Goal: Contribute content: Contribute content

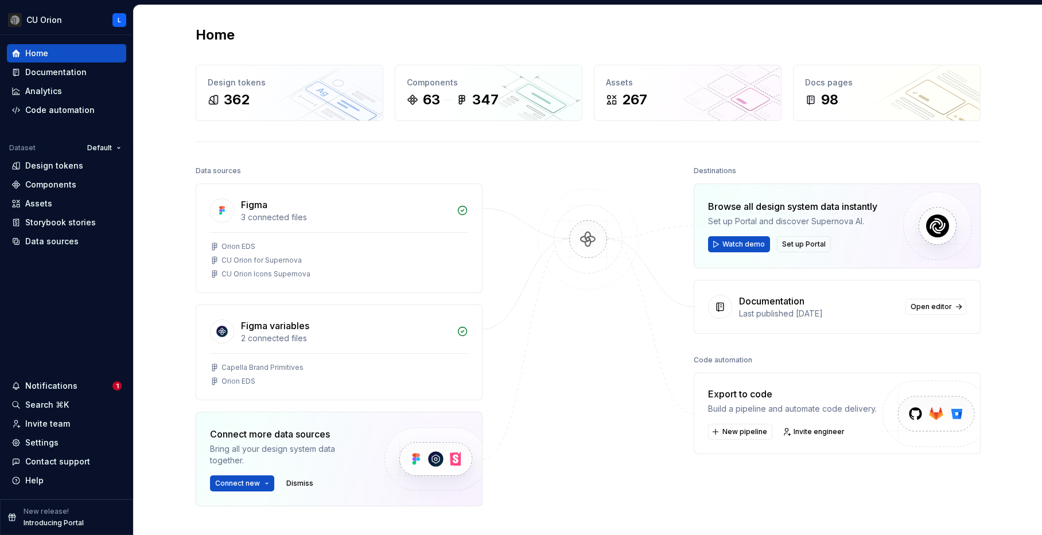
click at [52, 76] on div "Documentation" at bounding box center [55, 72] width 61 height 11
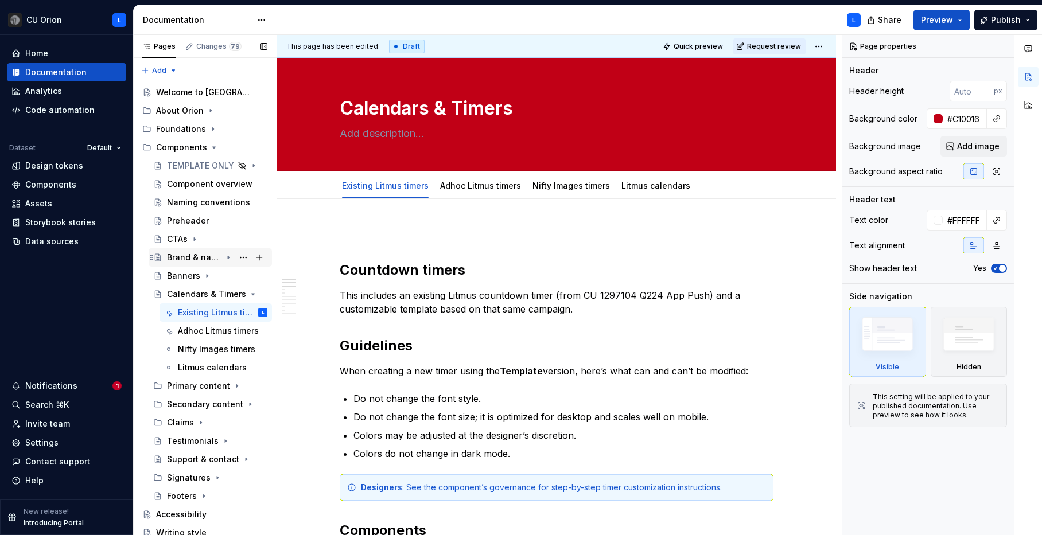
click at [187, 262] on div "Brand & navigation bars" at bounding box center [194, 257] width 55 height 11
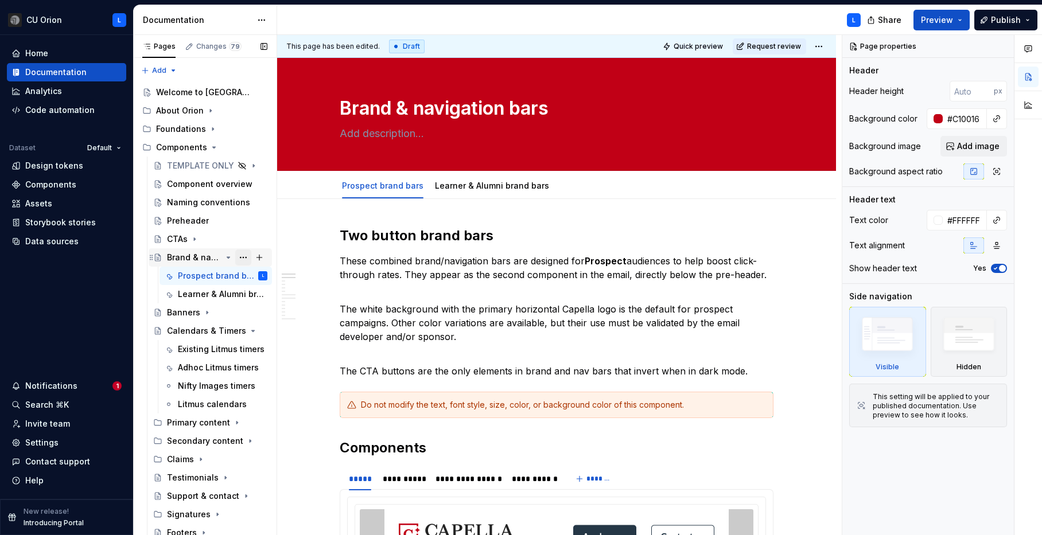
click at [244, 254] on button "Page tree" at bounding box center [243, 258] width 16 height 16
type textarea "*"
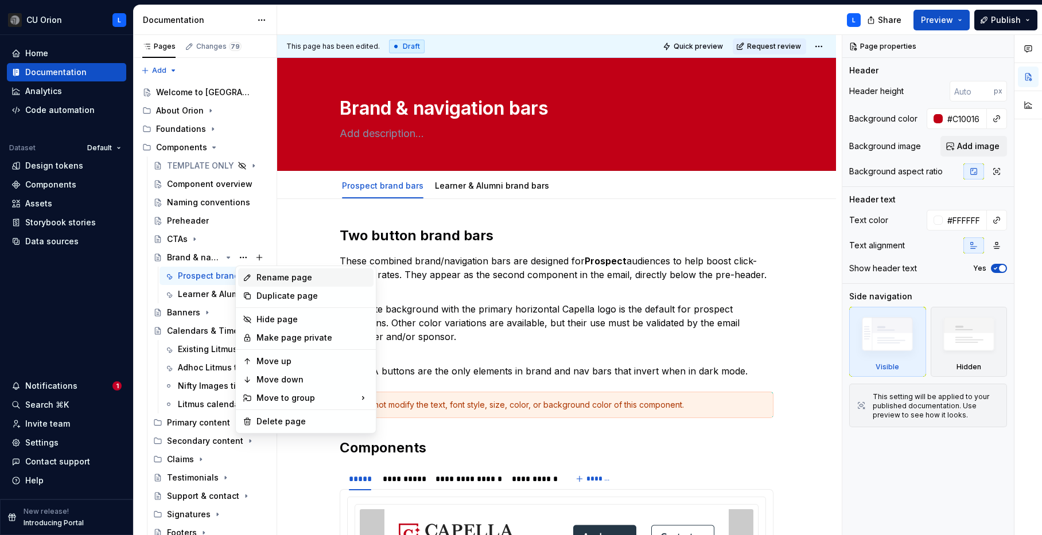
click at [265, 275] on div "Rename page" at bounding box center [313, 277] width 112 height 11
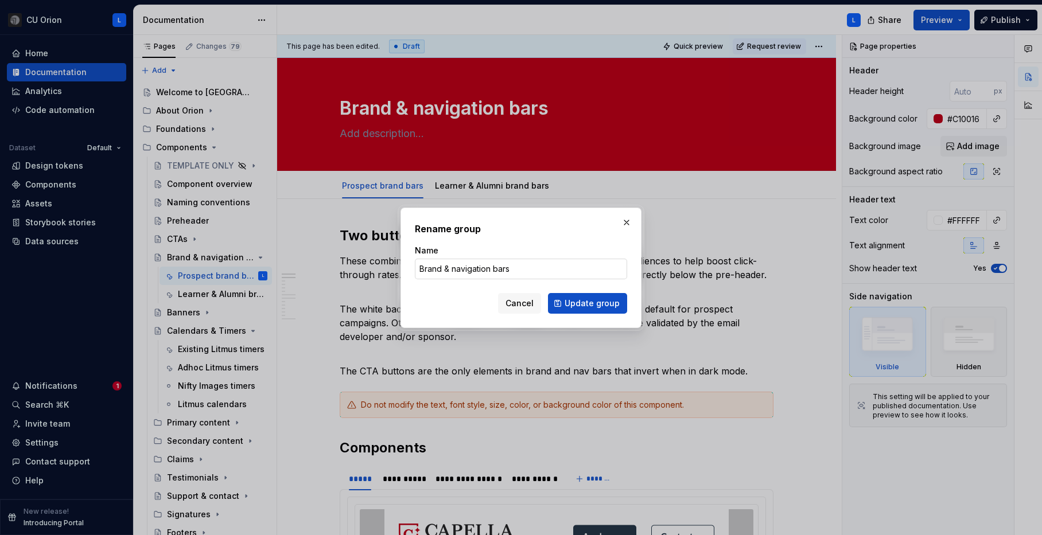
click at [449, 267] on input "Brand & navigation bars" at bounding box center [521, 269] width 212 height 21
type input "Brand and navigation bars"
click at [579, 298] on span "Update group" at bounding box center [592, 303] width 55 height 11
type textarea "*"
type textarea "Brand and navigation bars"
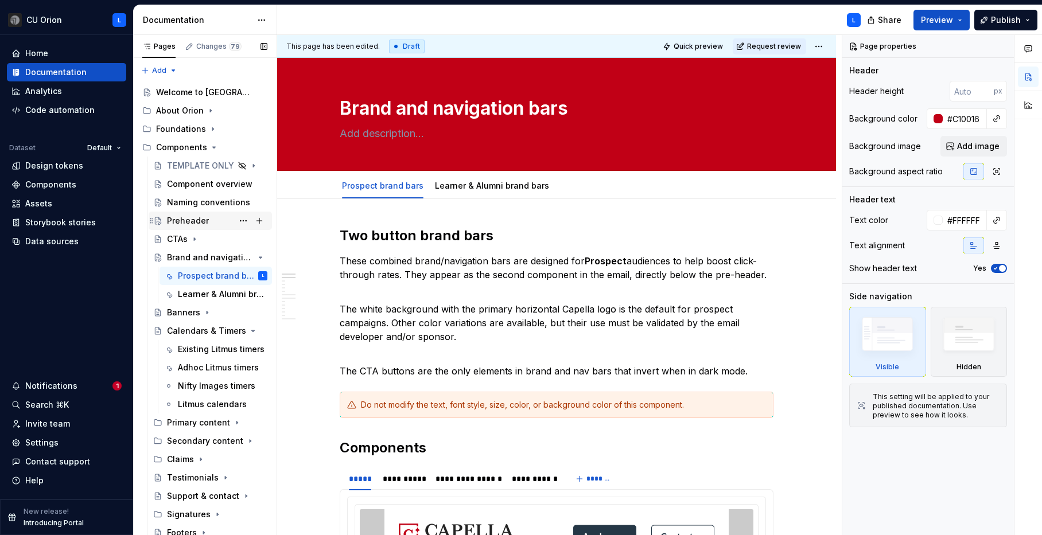
click at [209, 220] on div "Preheader" at bounding box center [217, 221] width 100 height 16
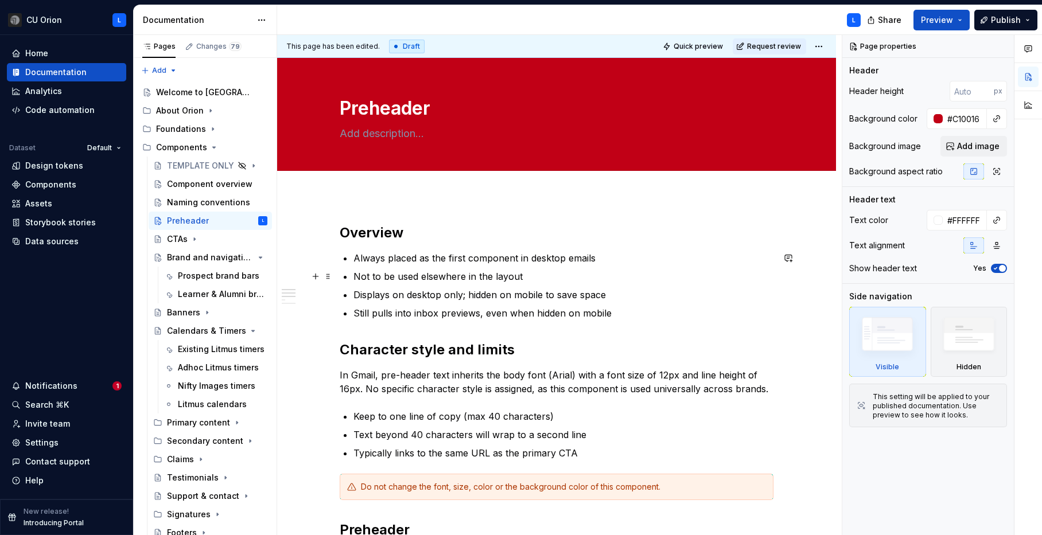
scroll to position [51, 0]
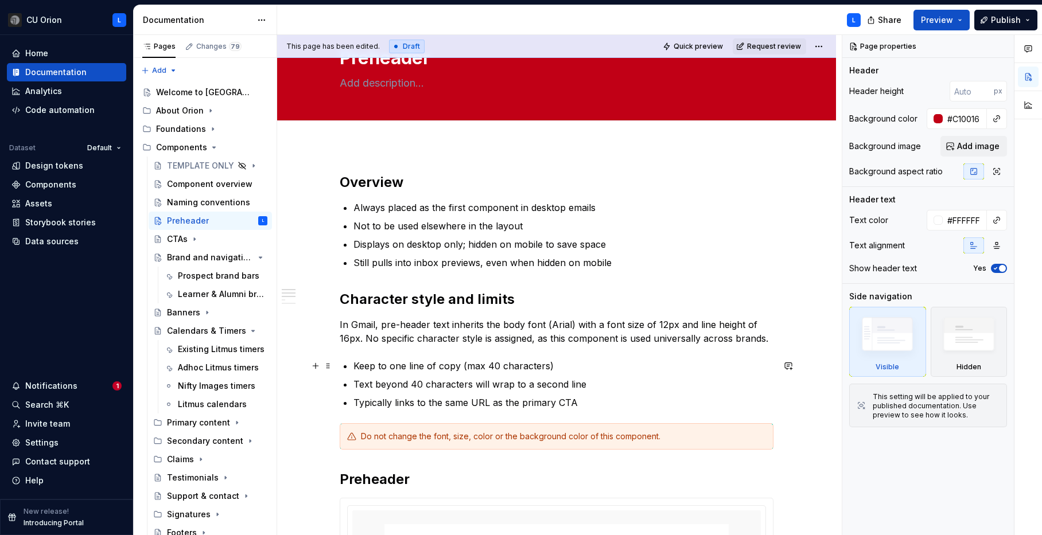
type textarea "*"
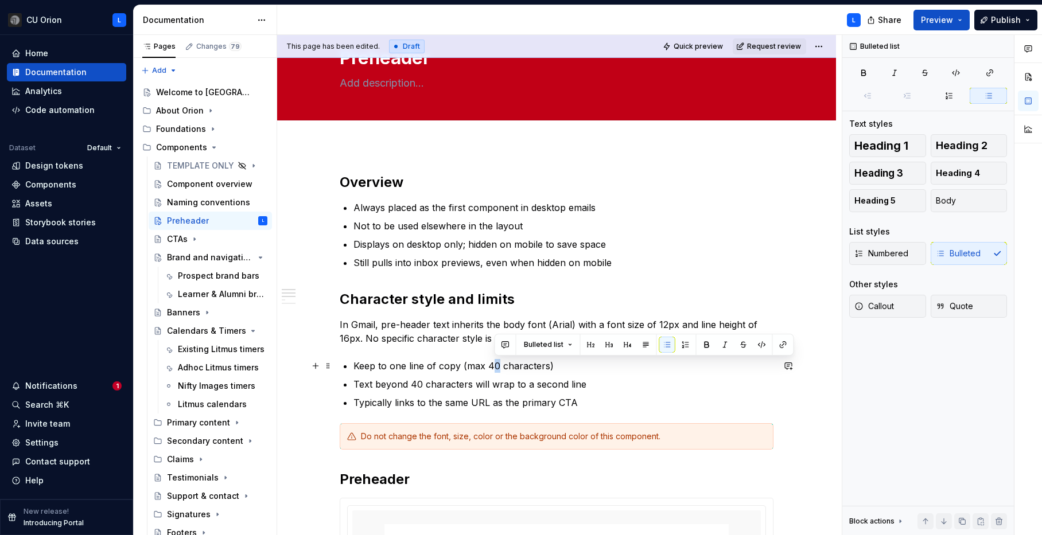
click at [495, 367] on p "Keep to one line of copy (max 40 characters)" at bounding box center [564, 366] width 420 height 14
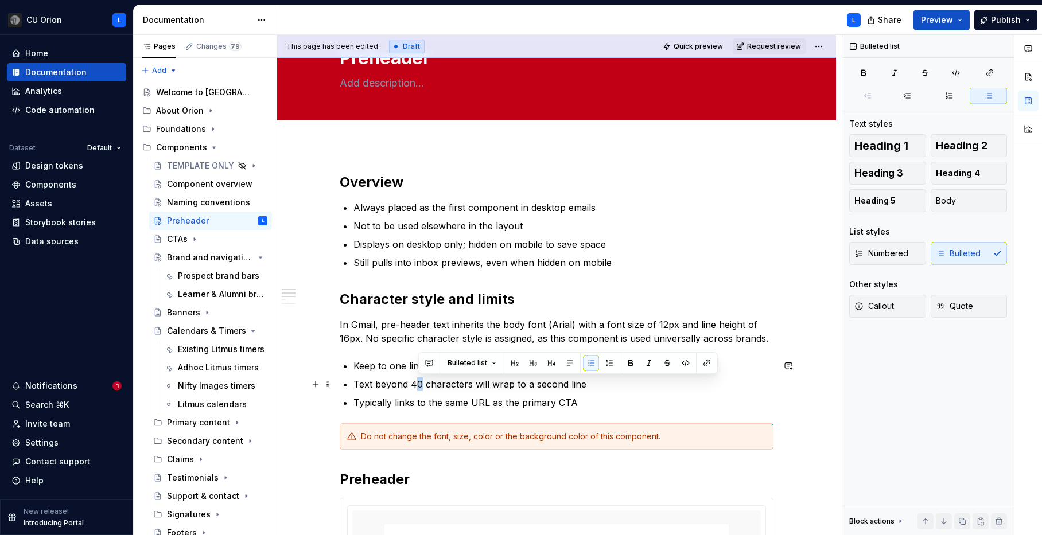
click at [423, 383] on p "Text beyond 40 characters will wrap to a second line" at bounding box center [564, 385] width 420 height 14
click at [69, 19] on html "CU Orion L Home Documentation Analytics Code automation Dataset Default Design …" at bounding box center [521, 267] width 1042 height 535
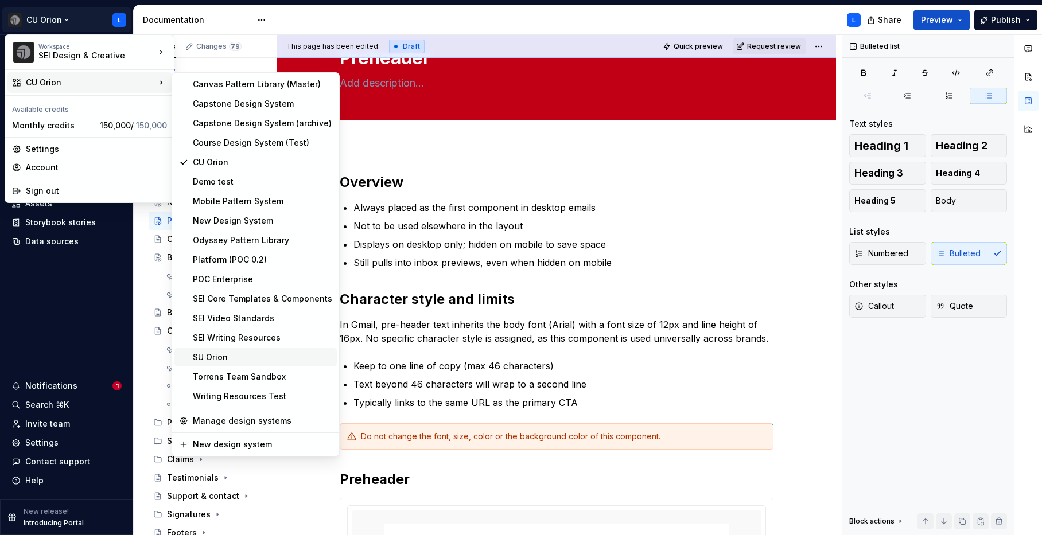
click at [235, 353] on div "SU Orion" at bounding box center [262, 357] width 139 height 11
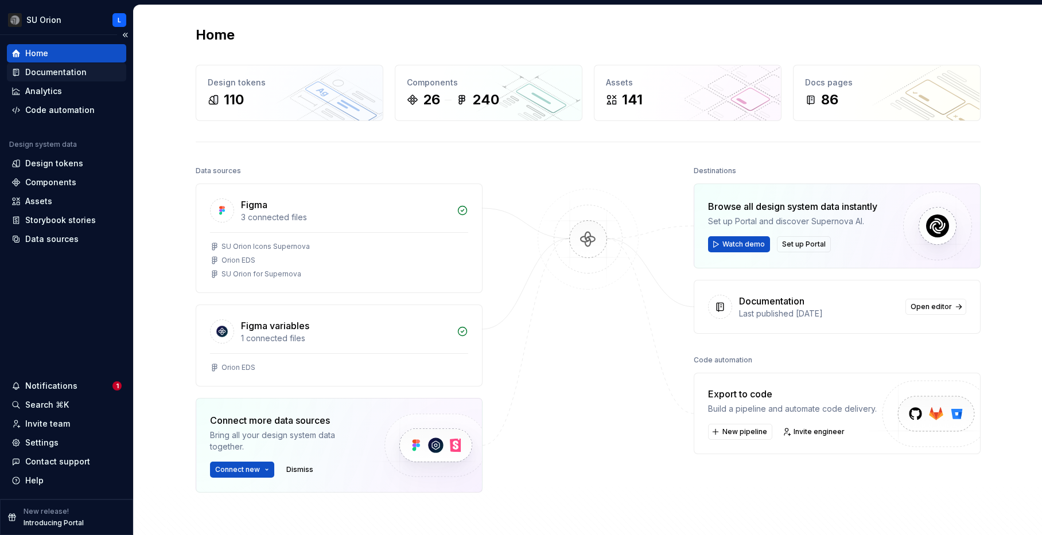
click at [68, 74] on div "Documentation" at bounding box center [55, 72] width 61 height 11
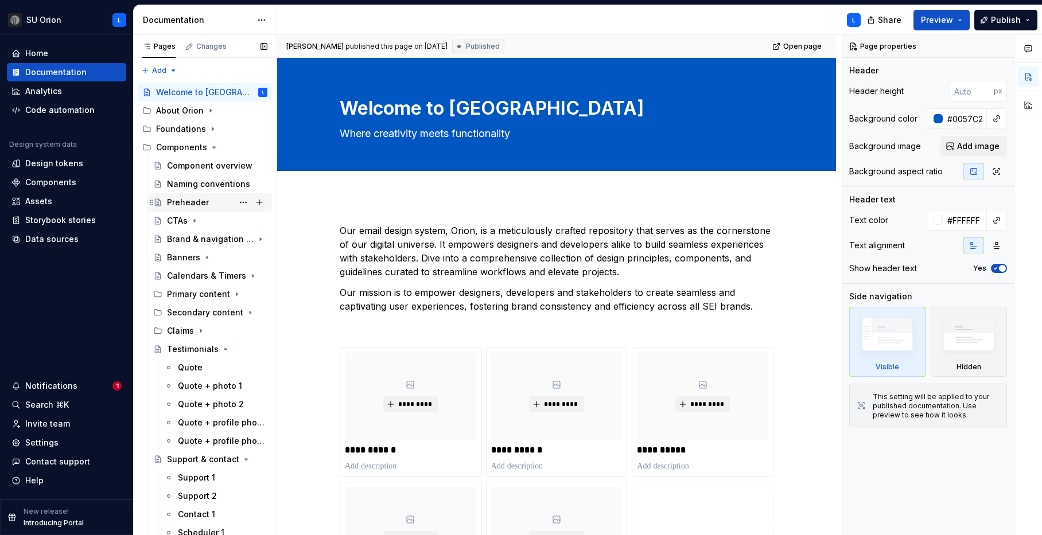
click at [203, 207] on div "Preheader" at bounding box center [188, 202] width 42 height 11
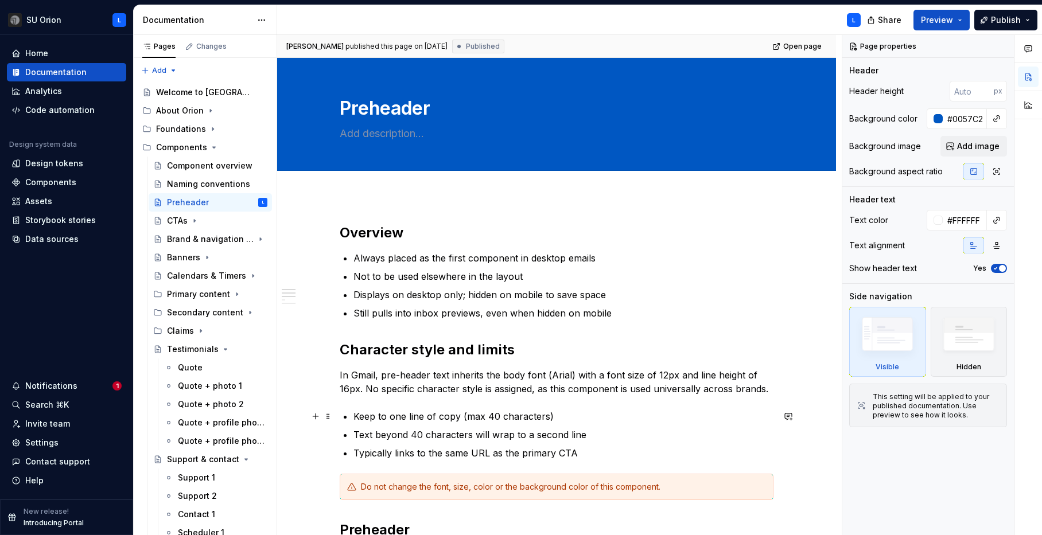
type textarea "*"
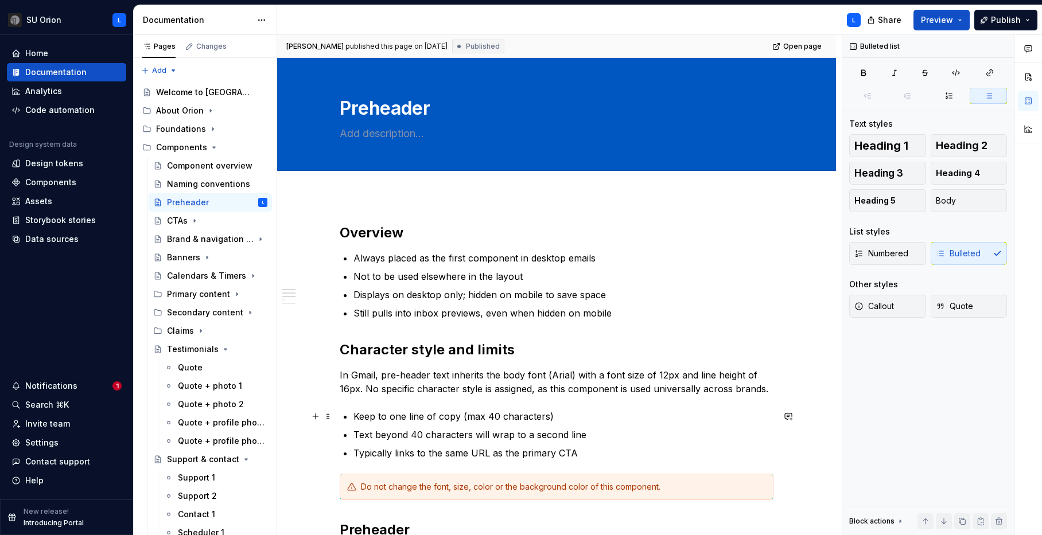
click at [499, 415] on p "Keep to one line of copy (max 40 characters)" at bounding box center [564, 417] width 420 height 14
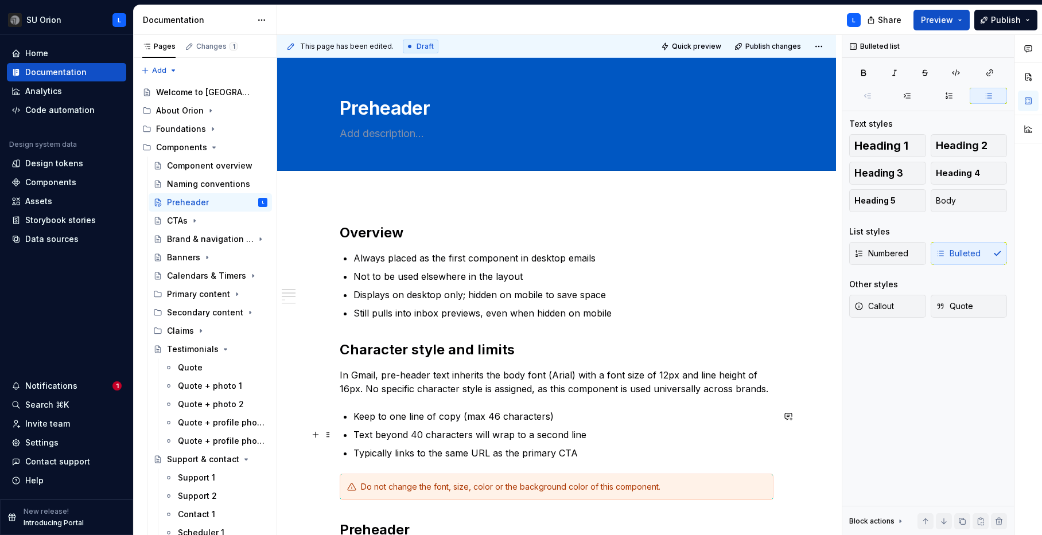
click at [424, 432] on p "Text beyond 40 characters will wrap to a second line" at bounding box center [564, 435] width 420 height 14
click at [240, 238] on button "Page tree" at bounding box center [243, 239] width 16 height 16
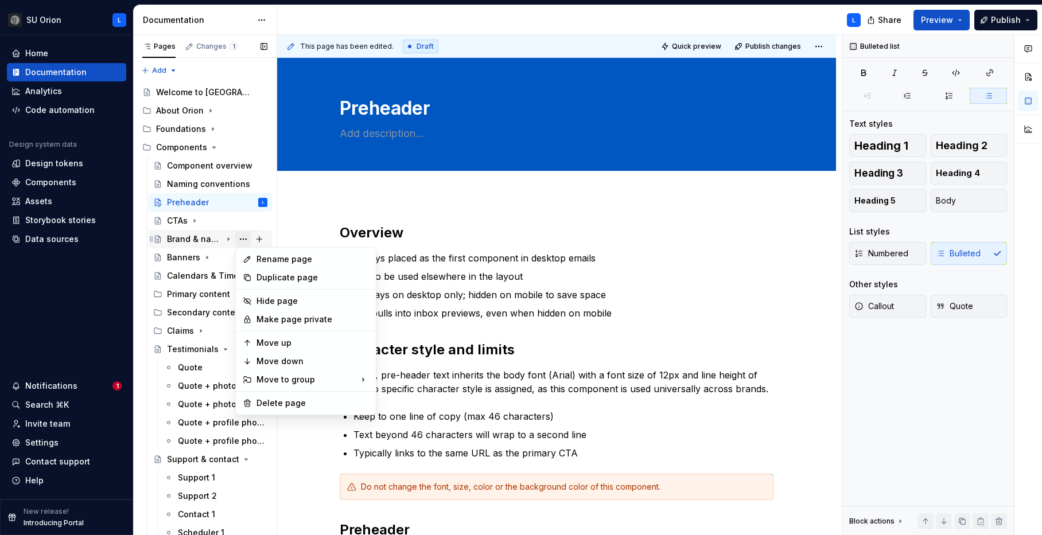
type textarea "*"
click at [257, 256] on div "Rename page" at bounding box center [313, 259] width 112 height 11
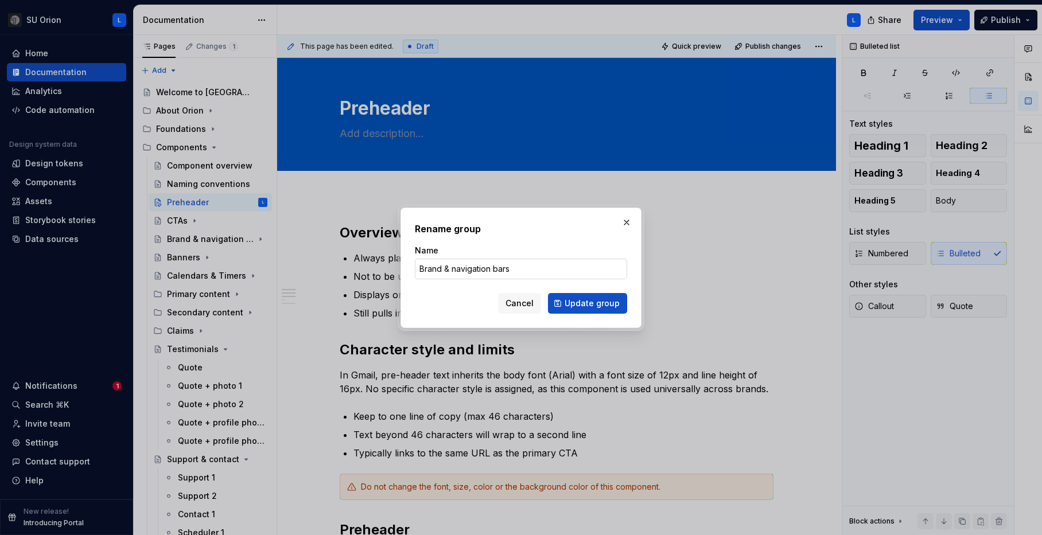
click at [449, 264] on input "Brand & navigation bars" at bounding box center [521, 269] width 212 height 21
type input "Brand and navigation bars"
click at [611, 302] on span "Update group" at bounding box center [592, 303] width 55 height 11
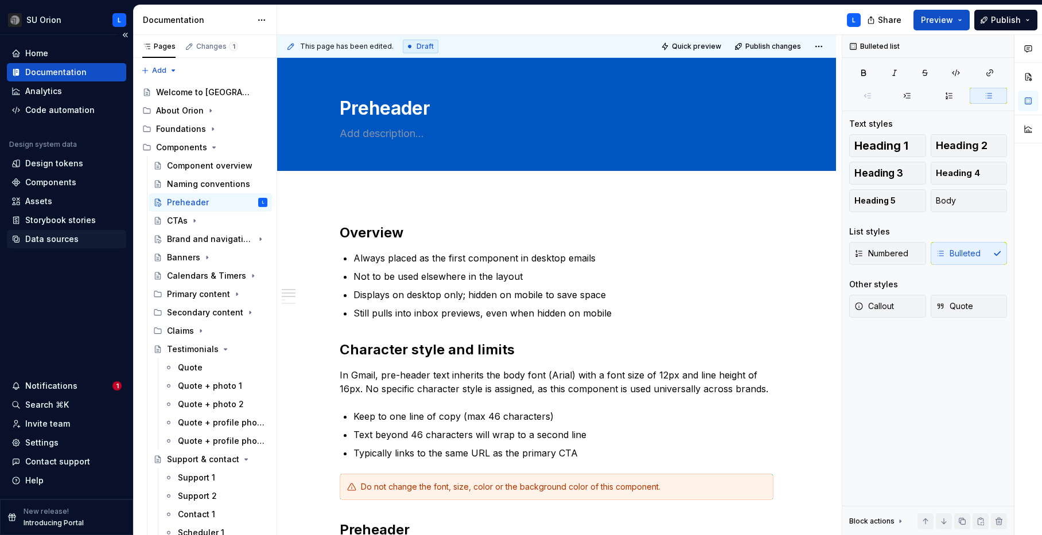
click at [57, 244] on div "Data sources" at bounding box center [51, 239] width 53 height 11
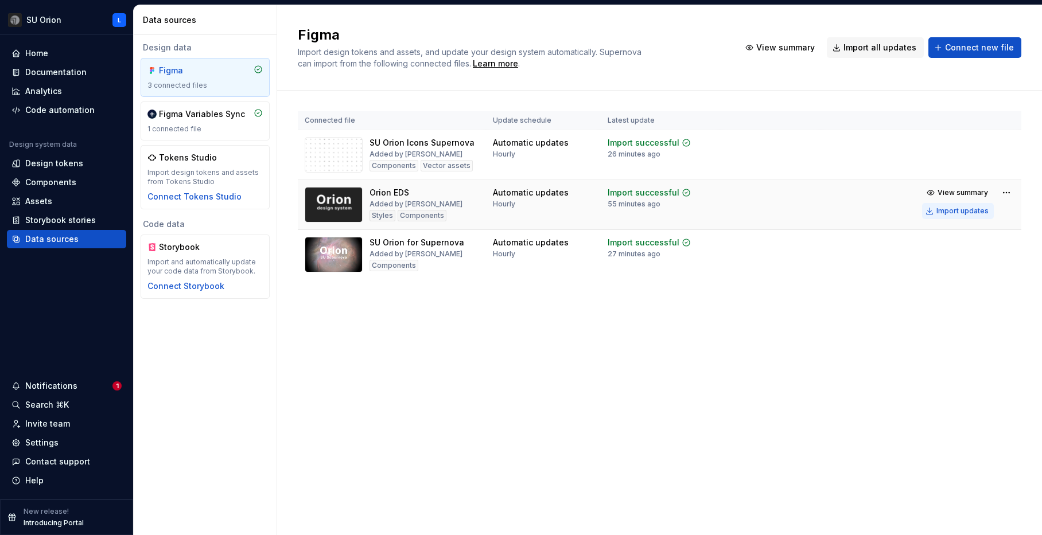
click at [946, 212] on div "Import updates" at bounding box center [963, 211] width 52 height 9
click at [945, 258] on div "Import updates" at bounding box center [963, 261] width 52 height 9
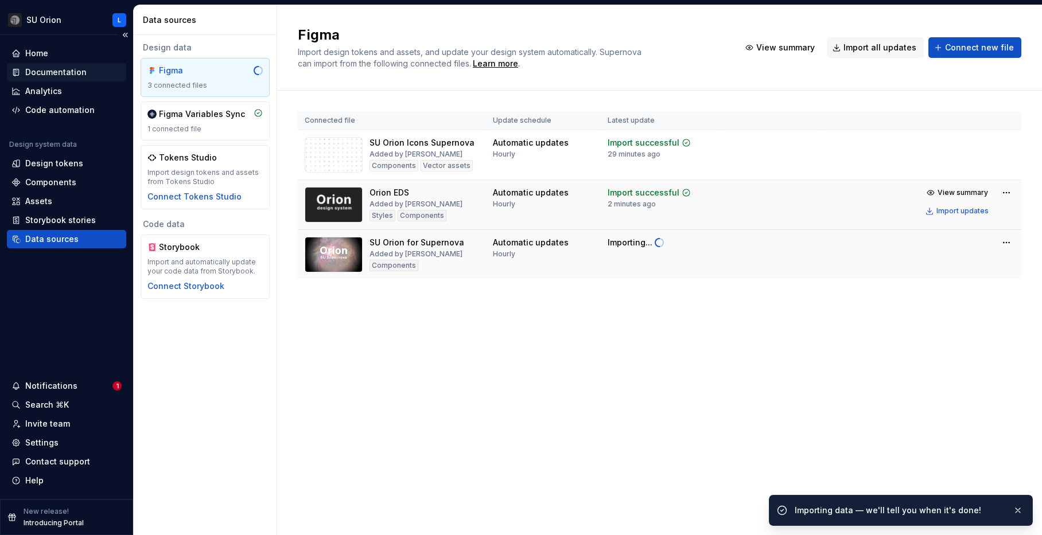
click at [56, 73] on div "Documentation" at bounding box center [55, 72] width 61 height 11
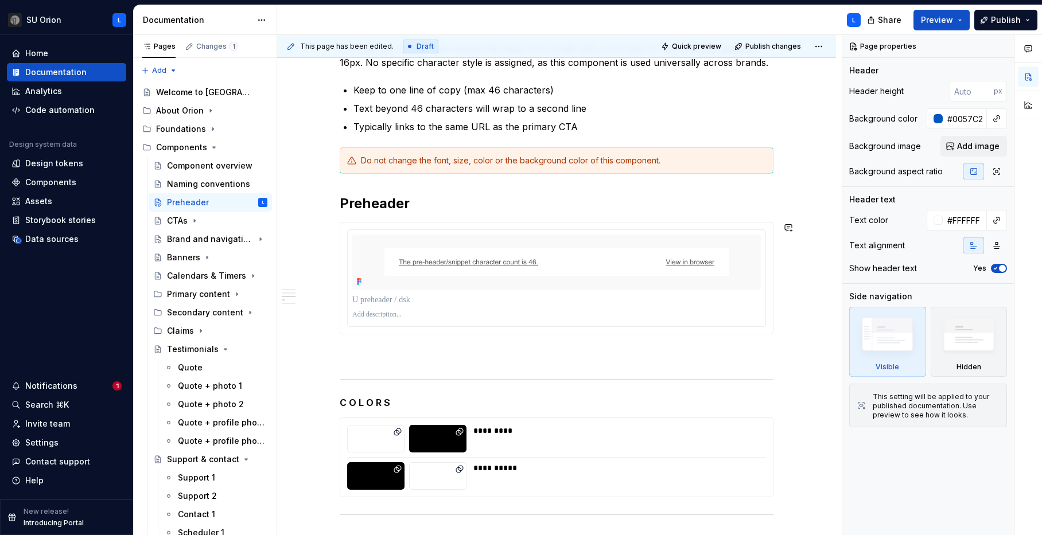
scroll to position [329, 0]
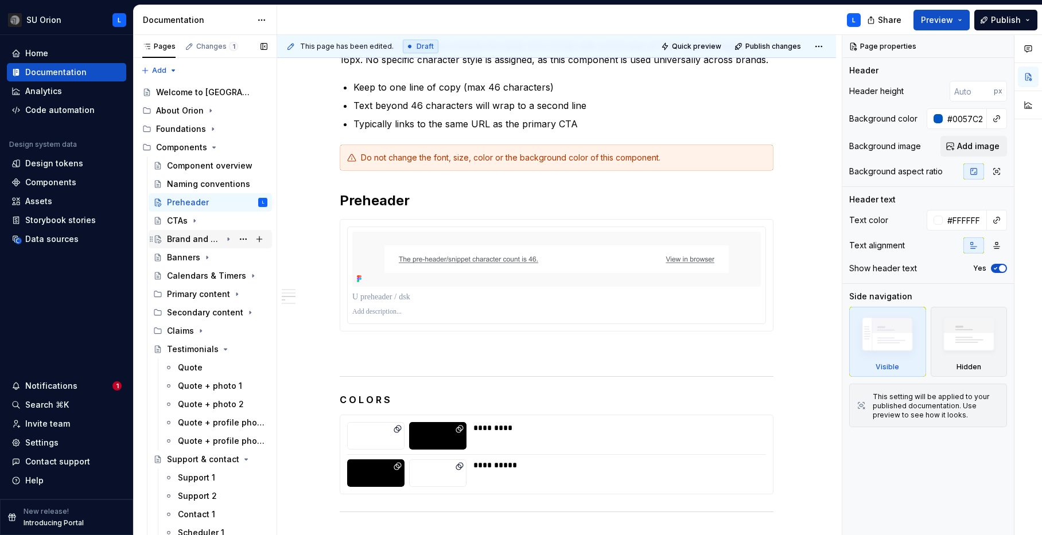
click at [205, 237] on div "Brand and navigation bars" at bounding box center [194, 239] width 55 height 11
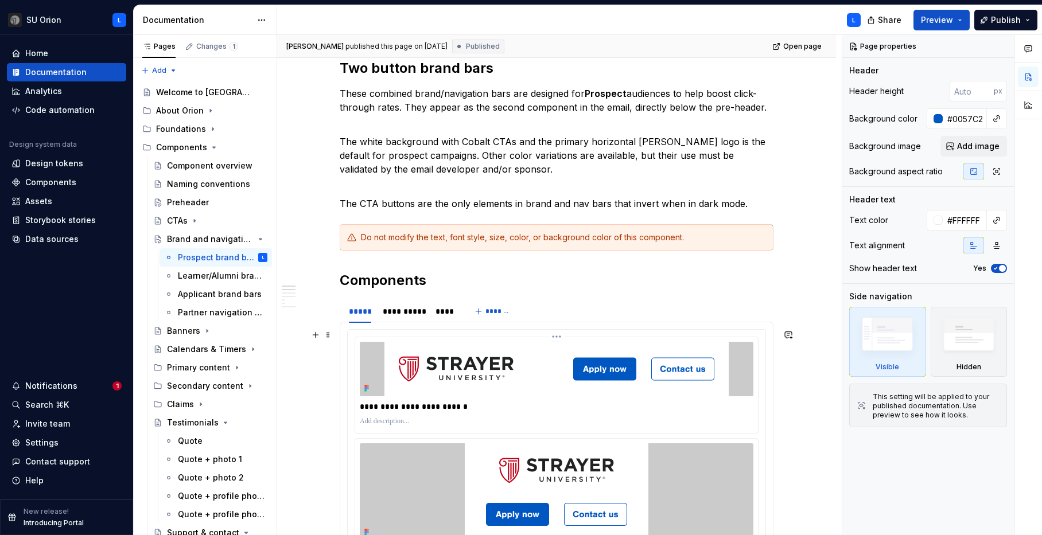
scroll to position [169, 0]
click at [500, 356] on img at bounding box center [556, 368] width 344 height 55
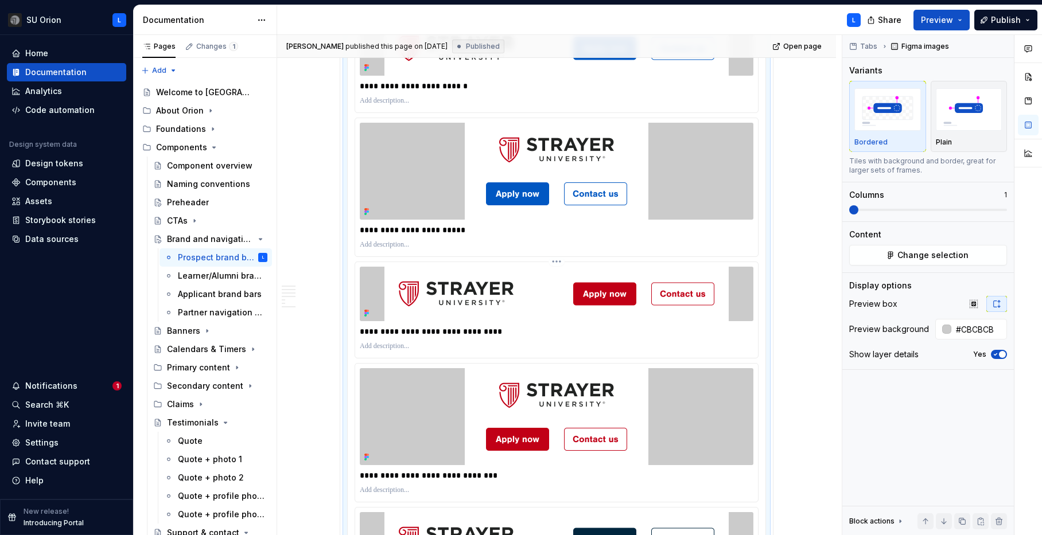
scroll to position [492, 0]
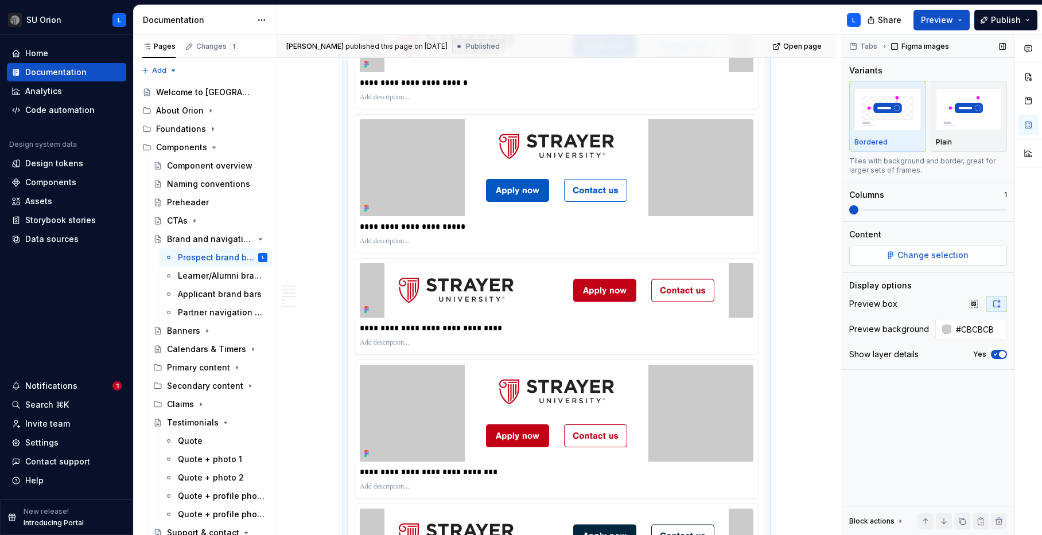
click at [864, 261] on button "Change selection" at bounding box center [928, 255] width 158 height 21
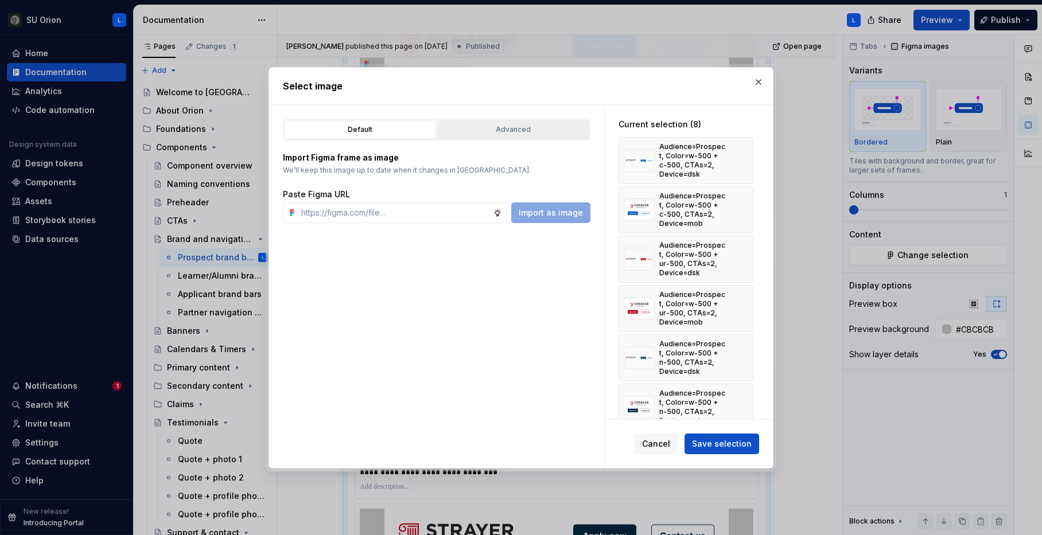
click at [555, 120] on button "Advanced" at bounding box center [513, 130] width 152 height 20
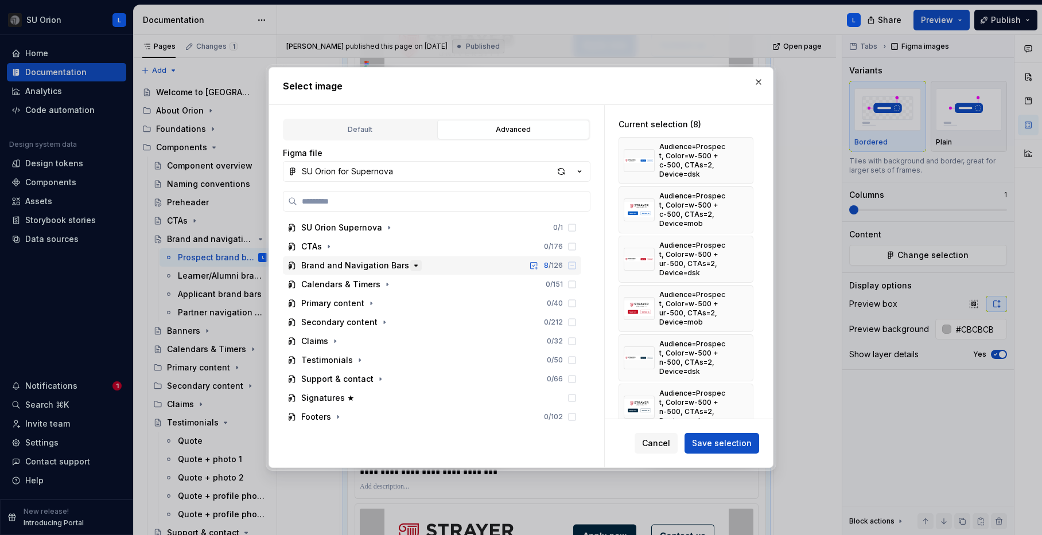
click at [411, 268] on icon "button" at bounding box center [415, 265] width 9 height 9
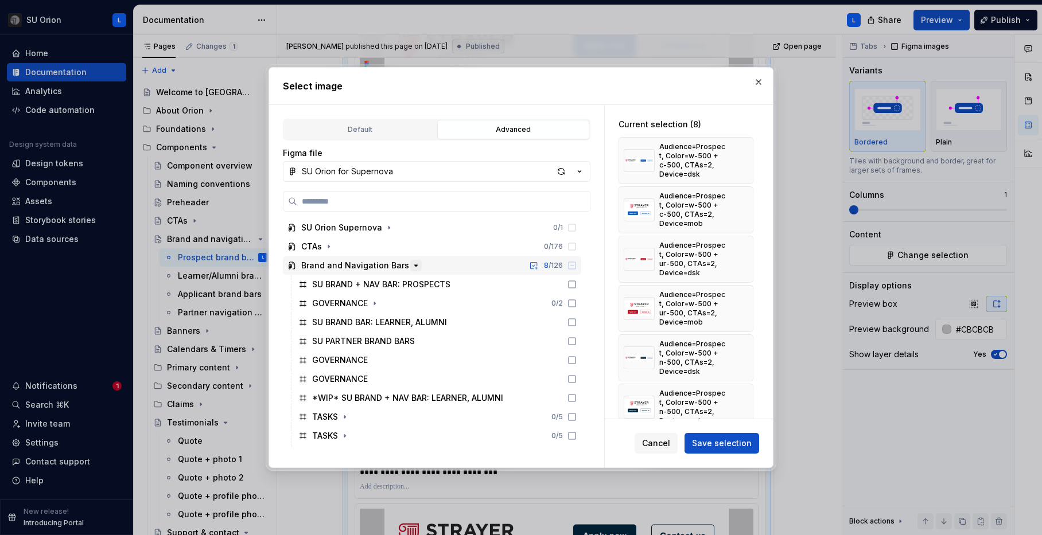
click at [411, 268] on icon "button" at bounding box center [415, 265] width 9 height 9
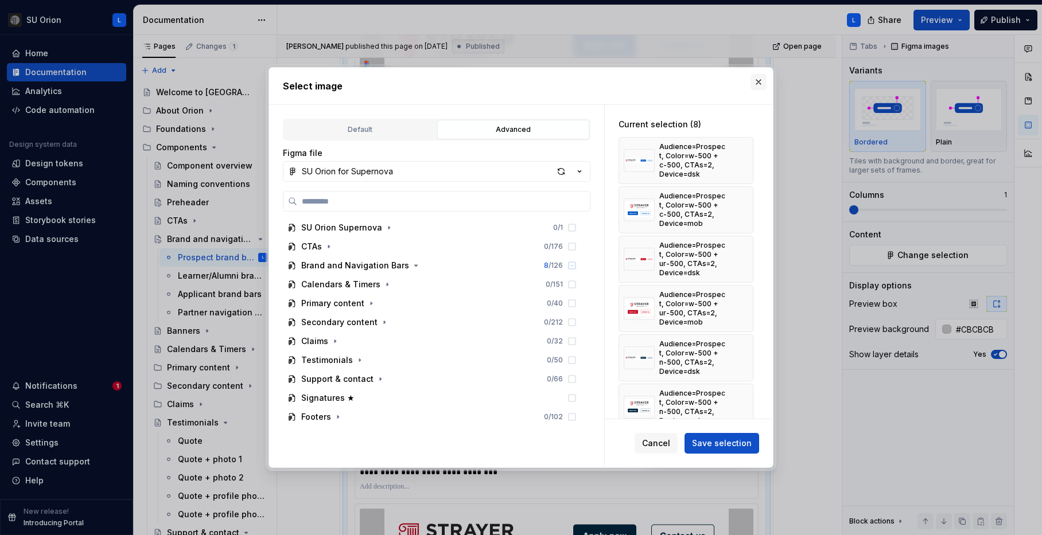
click at [757, 84] on button "button" at bounding box center [759, 82] width 16 height 16
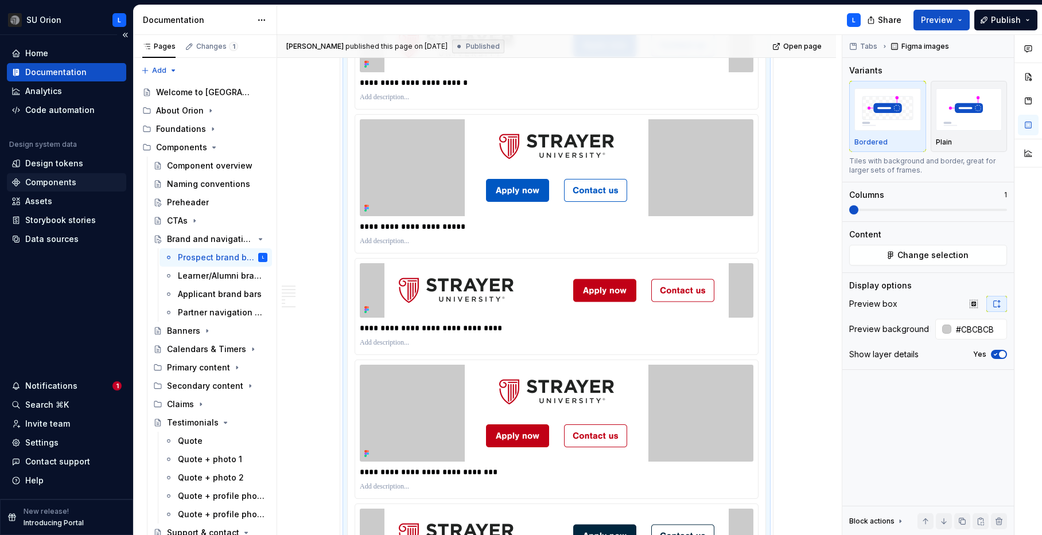
click at [73, 183] on div "Components" at bounding box center [50, 182] width 51 height 11
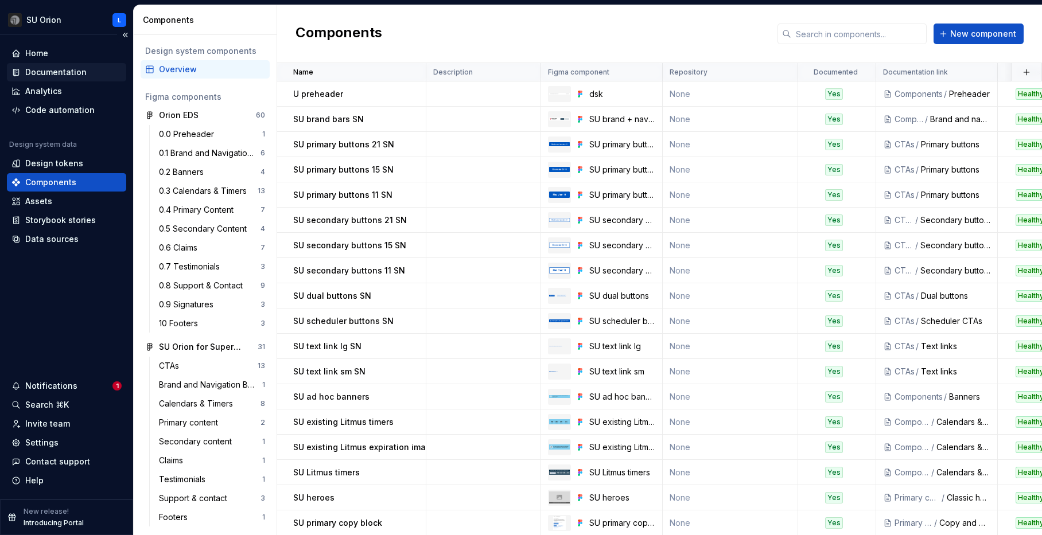
click at [73, 71] on div "Documentation" at bounding box center [55, 72] width 61 height 11
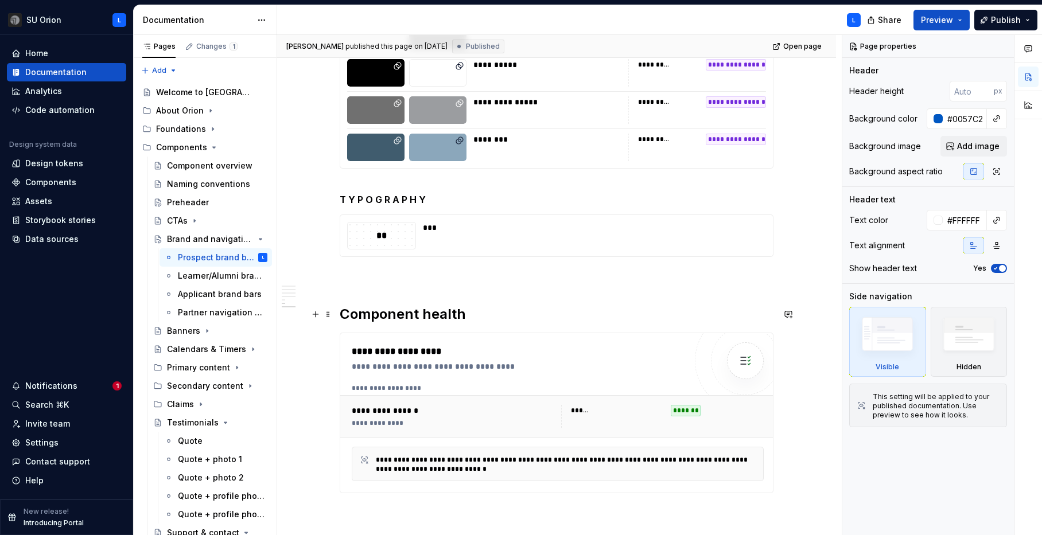
scroll to position [2834, 0]
click at [514, 399] on div "**********" at bounding box center [557, 415] width 435 height 42
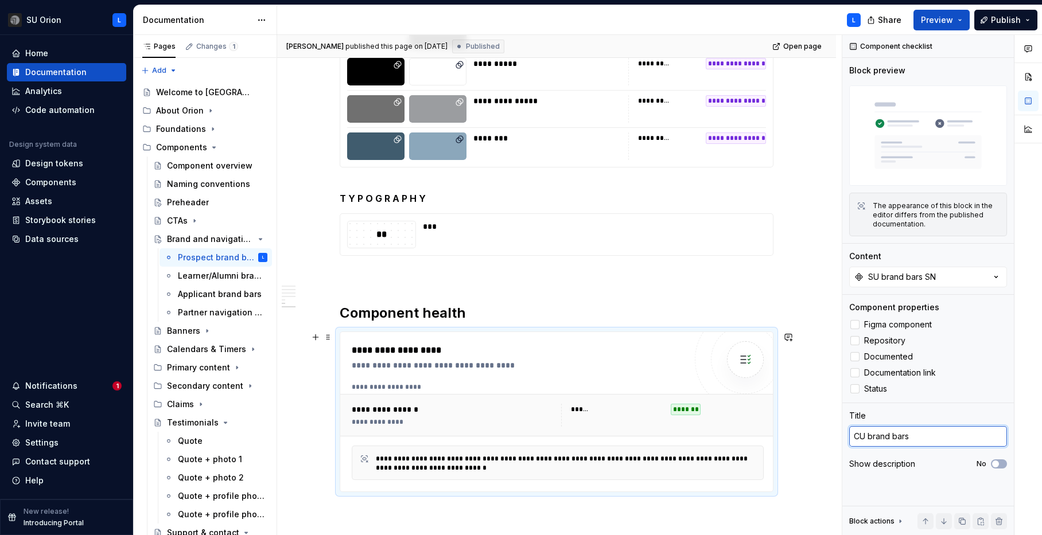
drag, startPoint x: 854, startPoint y: 434, endPoint x: 840, endPoint y: 434, distance: 14.9
click at [840, 434] on div "**********" at bounding box center [659, 285] width 765 height 501
type textarea "*"
type textarea "U brand bars"
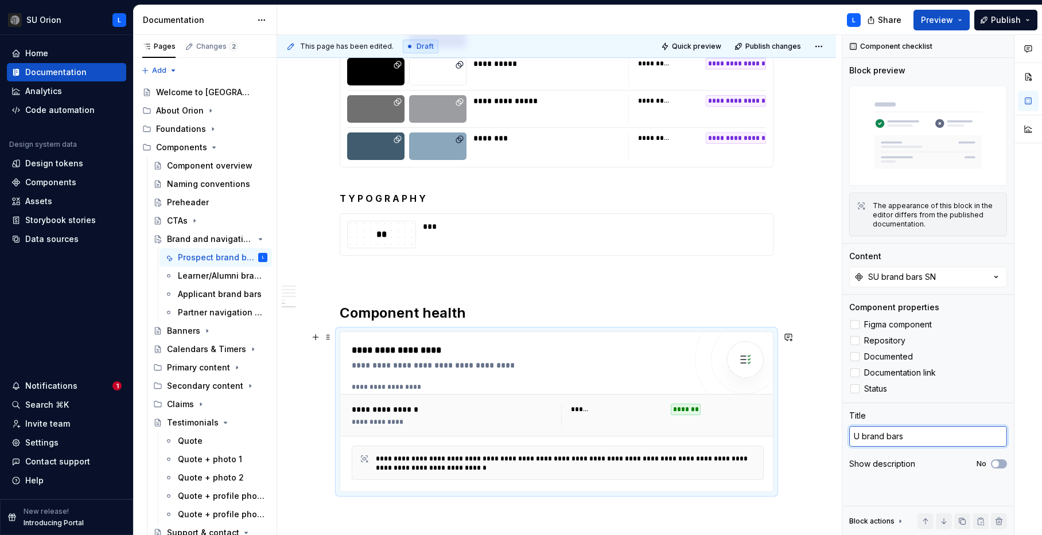
type textarea "*"
type textarea "SU brand bars"
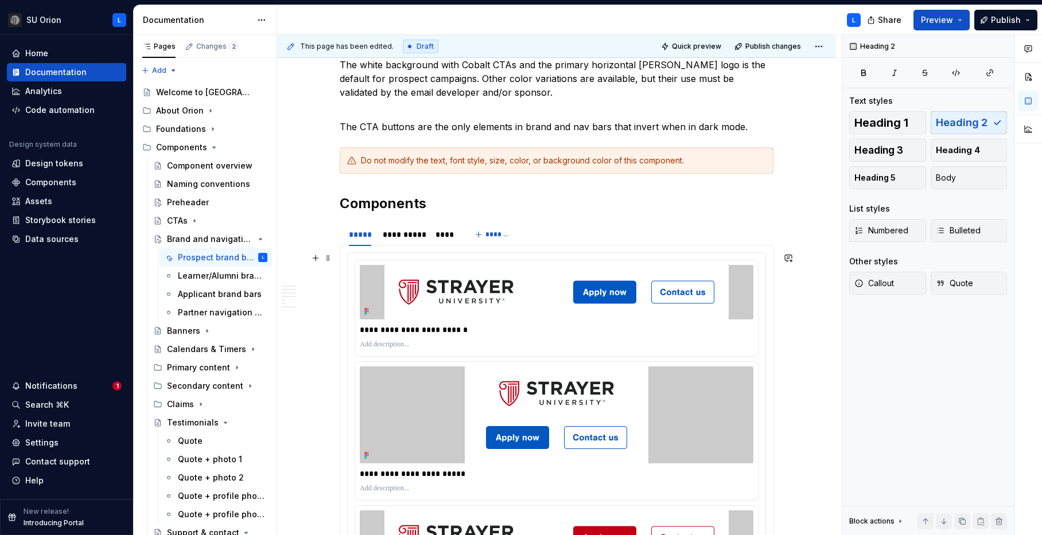
scroll to position [0, 0]
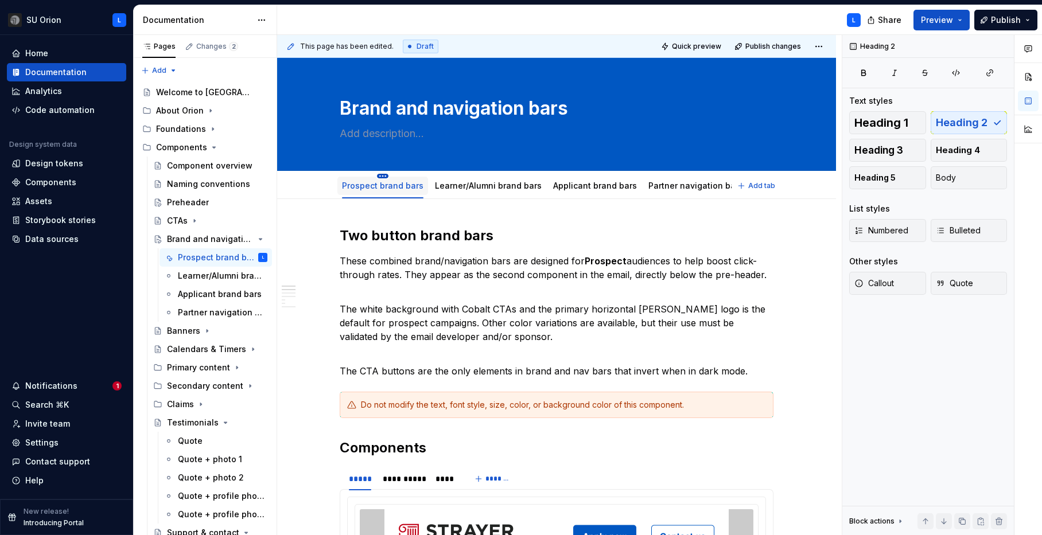
click at [385, 176] on html "SU Orion L Home Documentation Analytics Code automation Design system data Desi…" at bounding box center [521, 267] width 1042 height 535
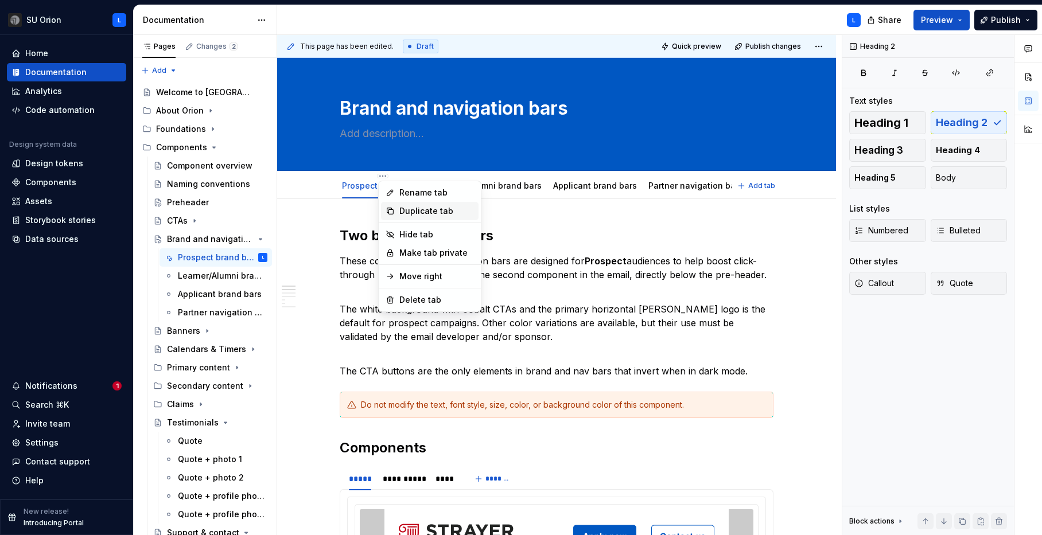
click at [400, 207] on div "Duplicate tab" at bounding box center [436, 210] width 75 height 11
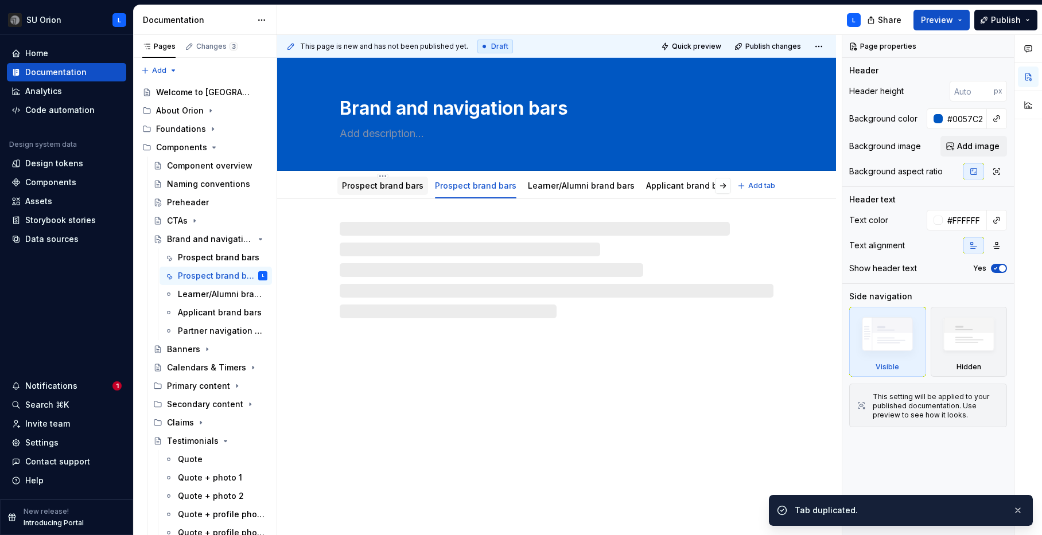
click at [380, 188] on link "Prospect brand bars" at bounding box center [382, 186] width 81 height 10
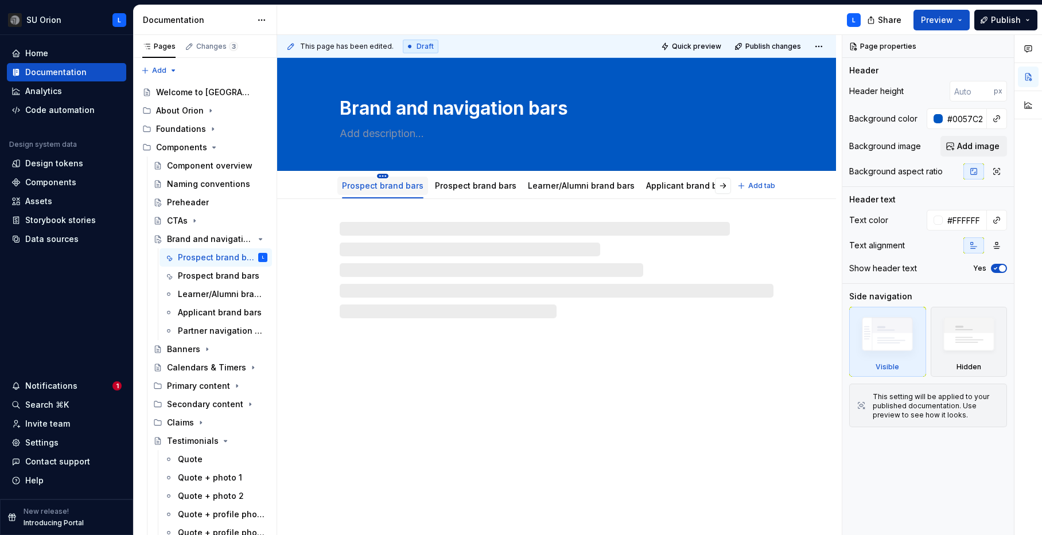
click at [384, 174] on html "SU Orion L Home Documentation Analytics Code automation Design system data Desi…" at bounding box center [521, 267] width 1042 height 535
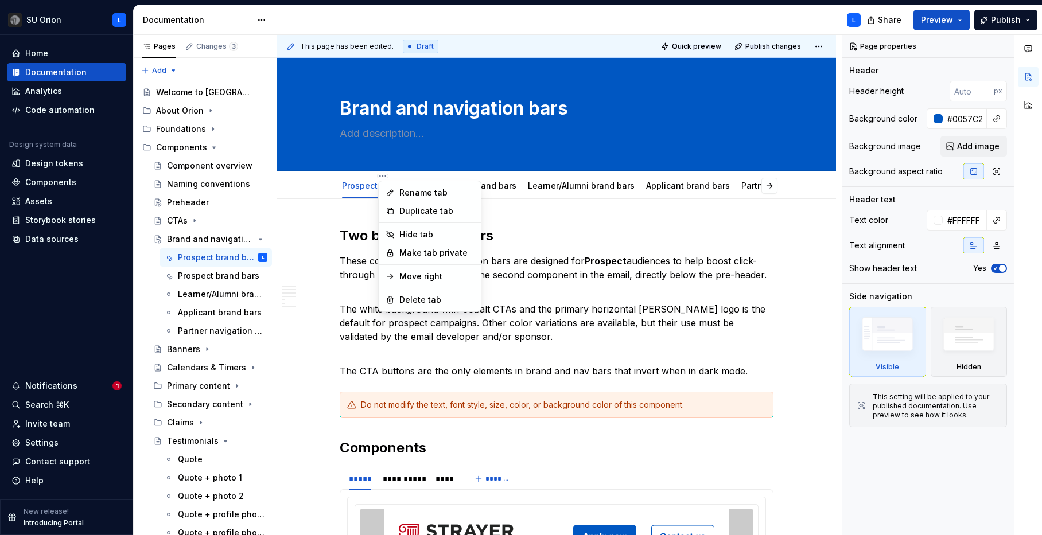
type textarea "*"
click at [403, 192] on div "Rename tab" at bounding box center [436, 192] width 75 height 11
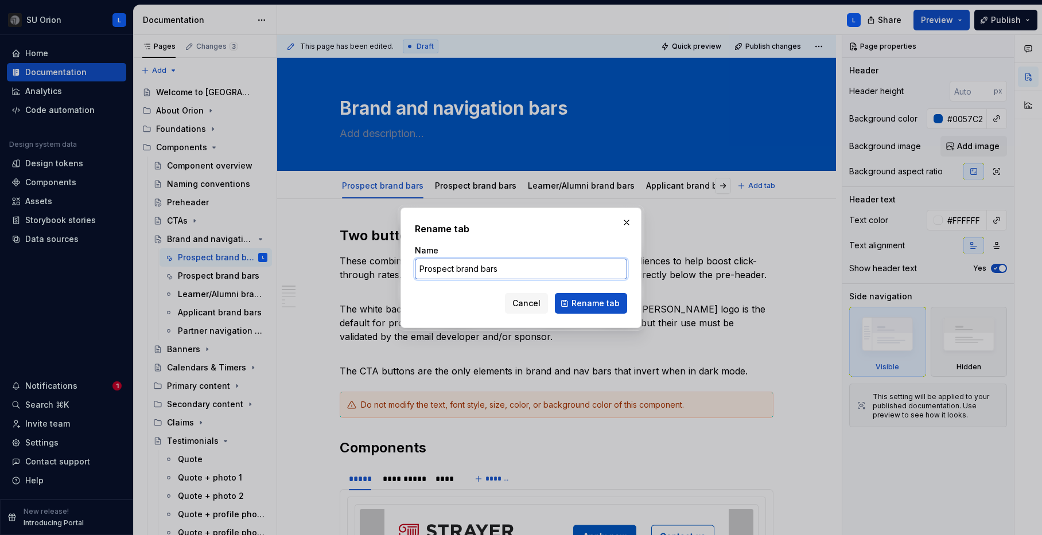
drag, startPoint x: 460, startPoint y: 269, endPoint x: 413, endPoint y: 271, distance: 47.1
click at [413, 271] on div "Rename tab Name Prospect brand bars Cancel Rename tab" at bounding box center [521, 268] width 241 height 121
type input "Brand bars"
click at [628, 310] on div "Rename tab Name Brand bars Cancel Rename tab" at bounding box center [521, 268] width 241 height 121
click at [608, 306] on span "Rename tab" at bounding box center [596, 303] width 48 height 11
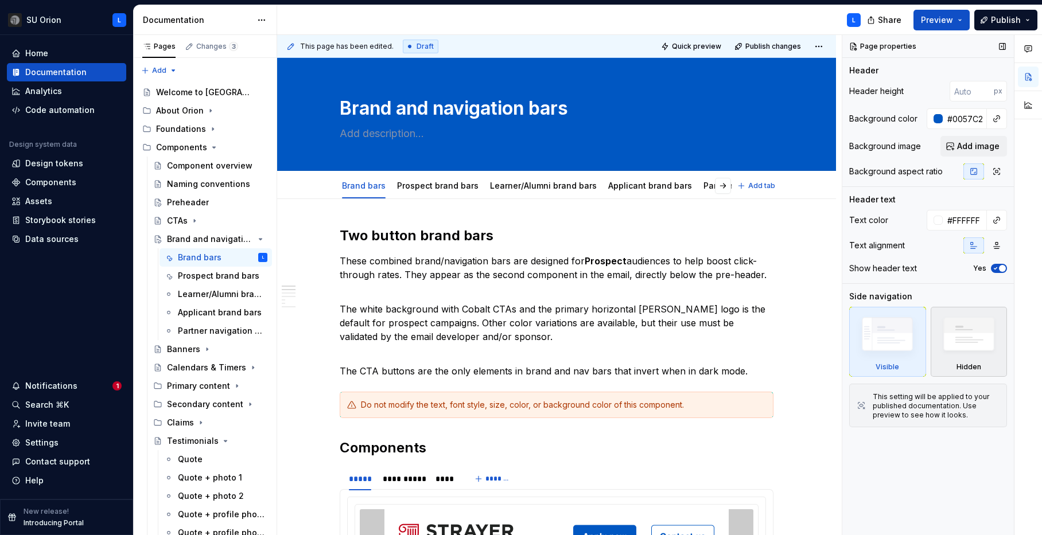
type textarea "*"
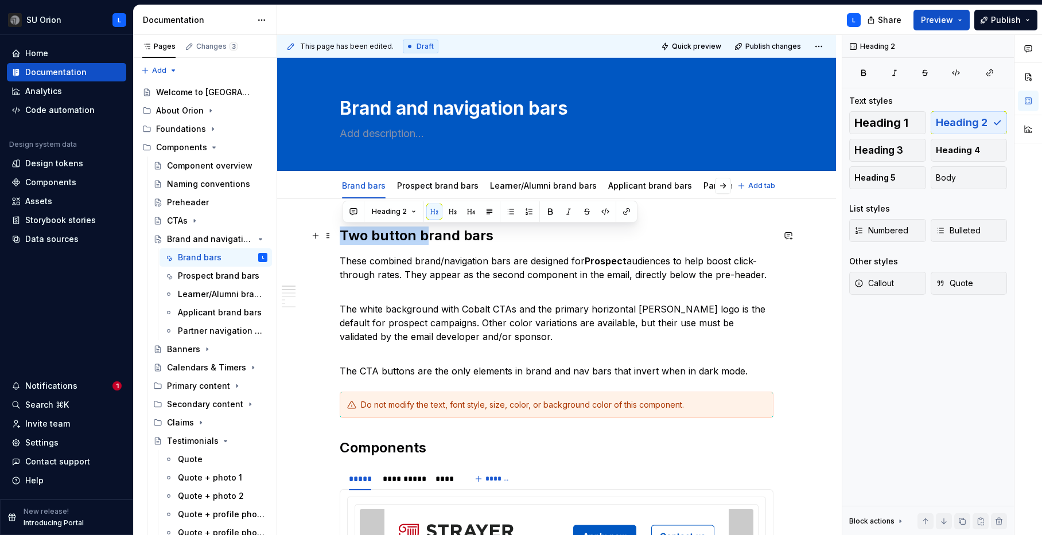
drag, startPoint x: 426, startPoint y: 235, endPoint x: 315, endPoint y: 244, distance: 111.7
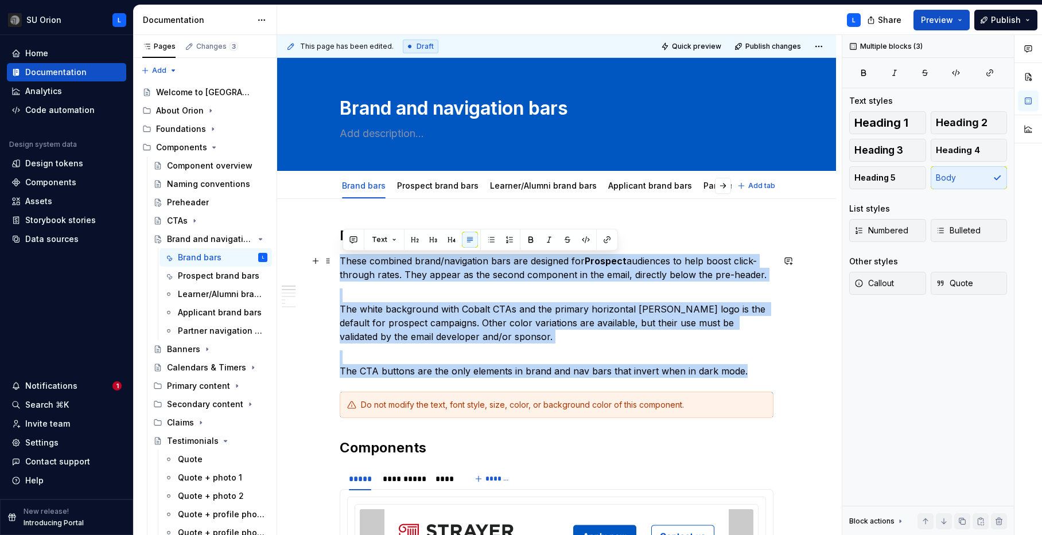
drag, startPoint x: 747, startPoint y: 368, endPoint x: 340, endPoint y: 257, distance: 421.3
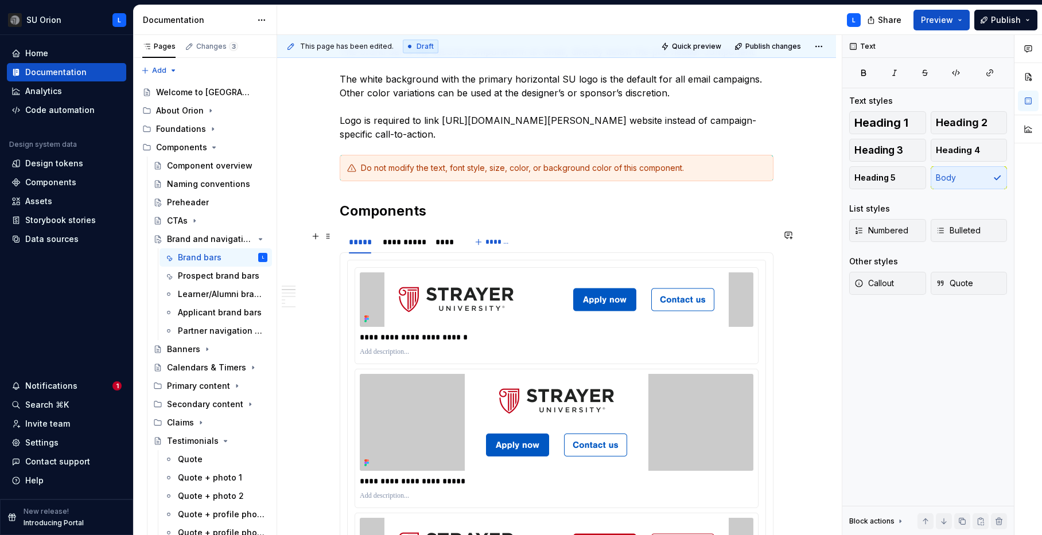
scroll to position [210, 0]
click at [49, 178] on div "Components" at bounding box center [50, 182] width 51 height 11
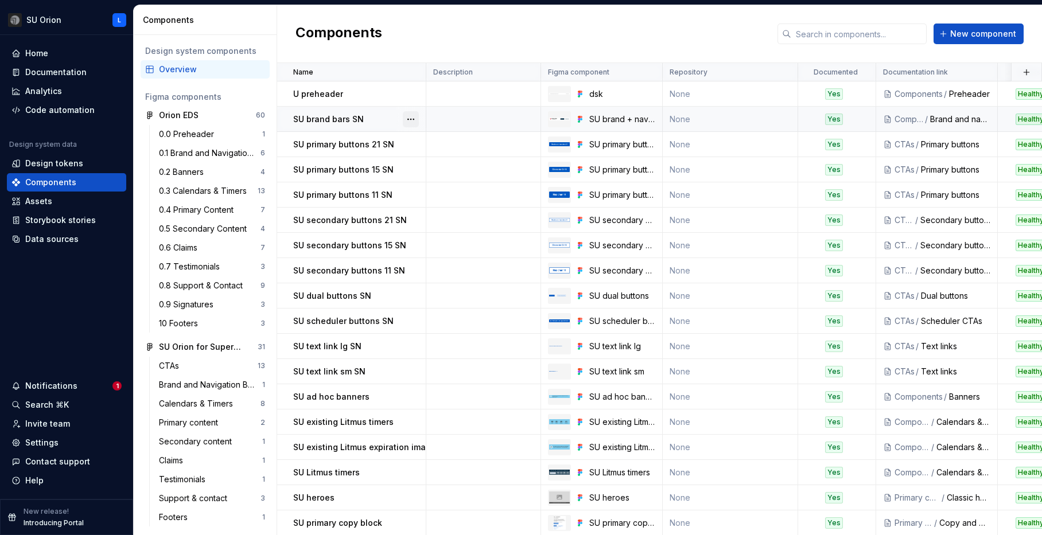
click at [411, 117] on button "button" at bounding box center [411, 119] width 16 height 16
click at [449, 137] on div "Open component detail" at bounding box center [471, 141] width 95 height 11
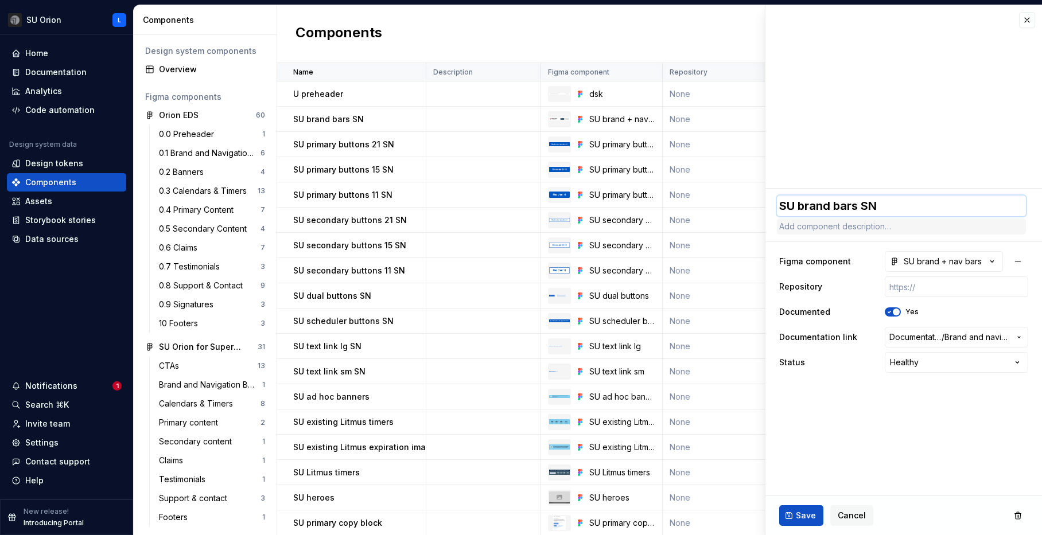
drag, startPoint x: 832, startPoint y: 206, endPoint x: 844, endPoint y: 219, distance: 17.5
click at [834, 209] on textarea "SU brand bars SN" at bounding box center [901, 206] width 249 height 21
type textarea "*"
type textarea "SU brand +bars SN"
type textarea "*"
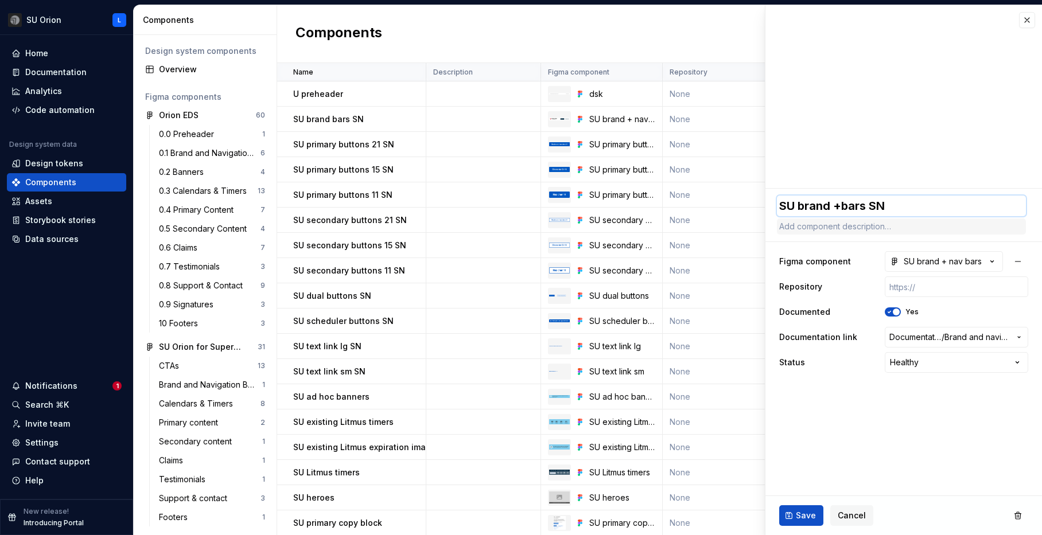
type textarea "SU brand + bars SN"
type textarea "*"
type textarea "SU brand + nbars SN"
type textarea "*"
type textarea "SU brand + nabars SN"
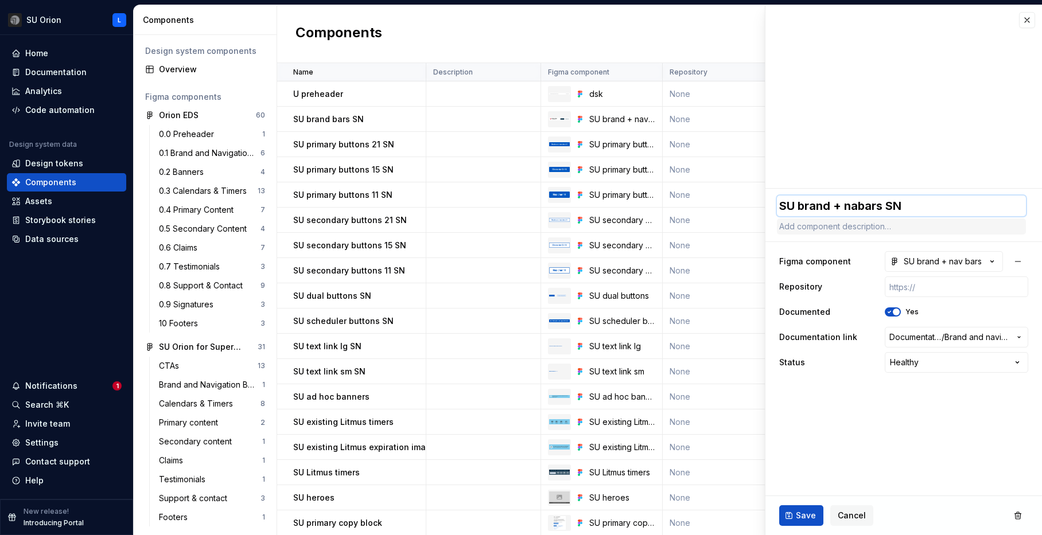
type textarea "*"
type textarea "SU brand + navbars SN"
type textarea "*"
type textarea "SU brand + nav bars SN"
click at [810, 518] on span "Save" at bounding box center [806, 515] width 20 height 11
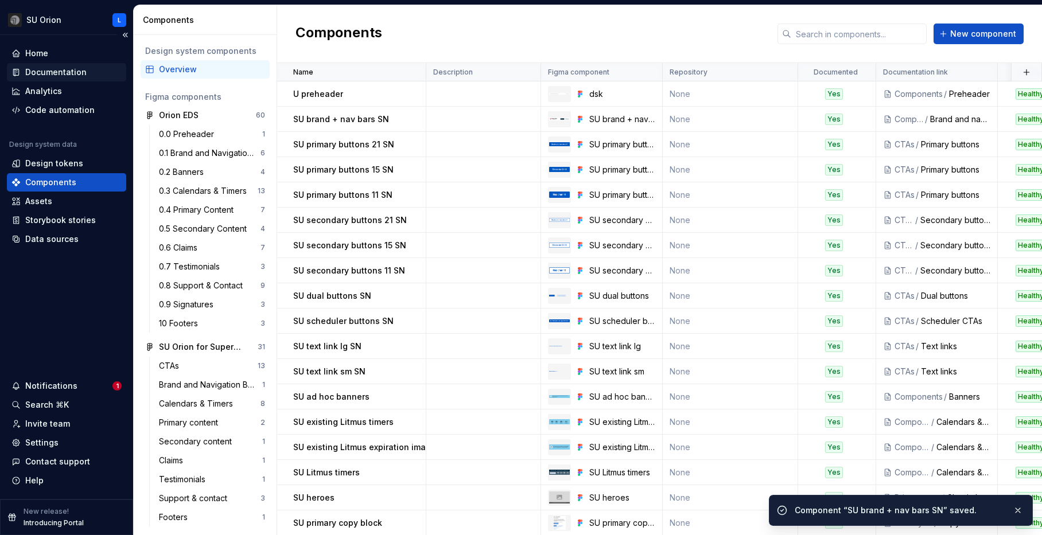
click at [75, 73] on div "Documentation" at bounding box center [55, 72] width 61 height 11
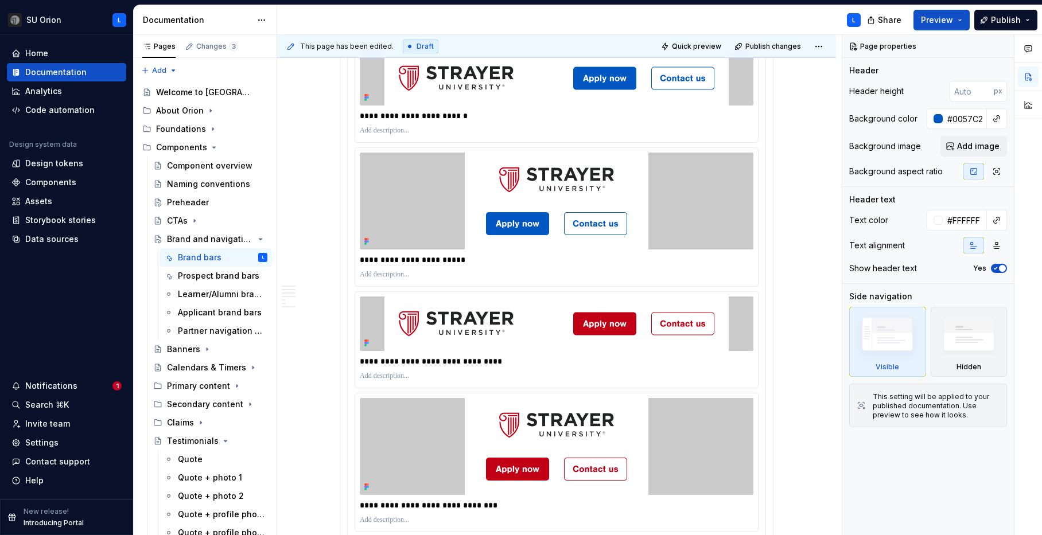
scroll to position [434, 0]
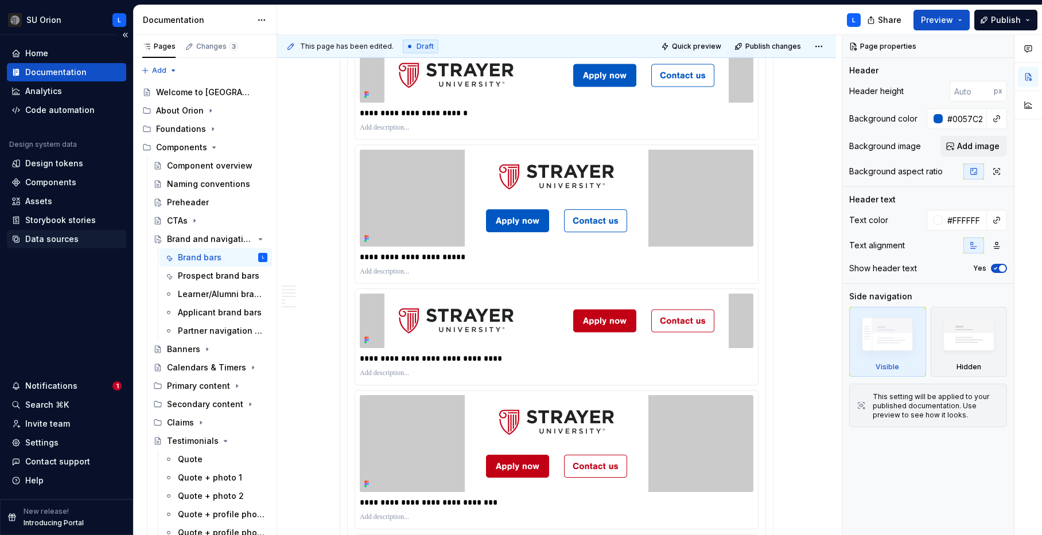
click at [32, 239] on div "Data sources" at bounding box center [51, 239] width 53 height 11
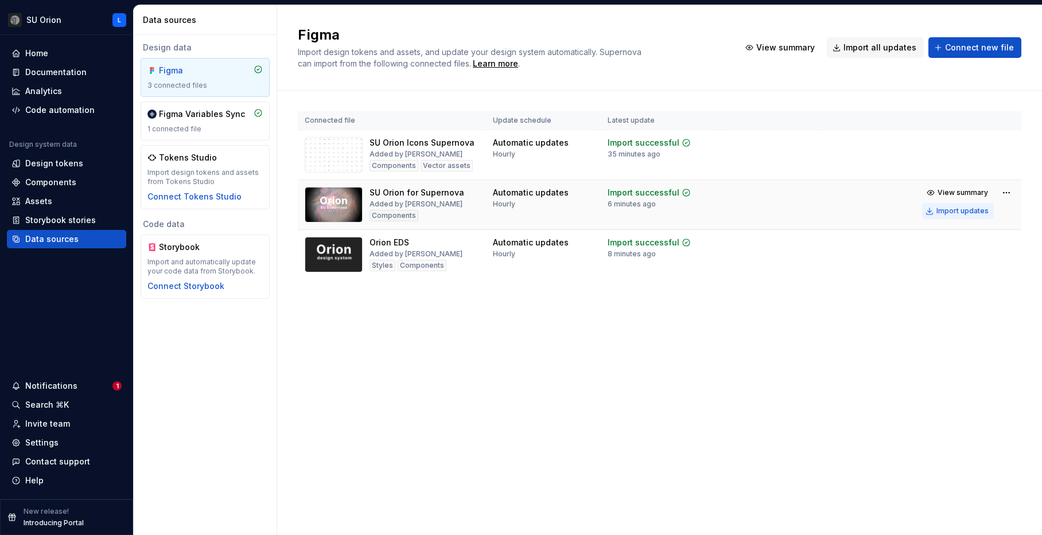
click at [964, 212] on div "Import updates" at bounding box center [963, 211] width 52 height 9
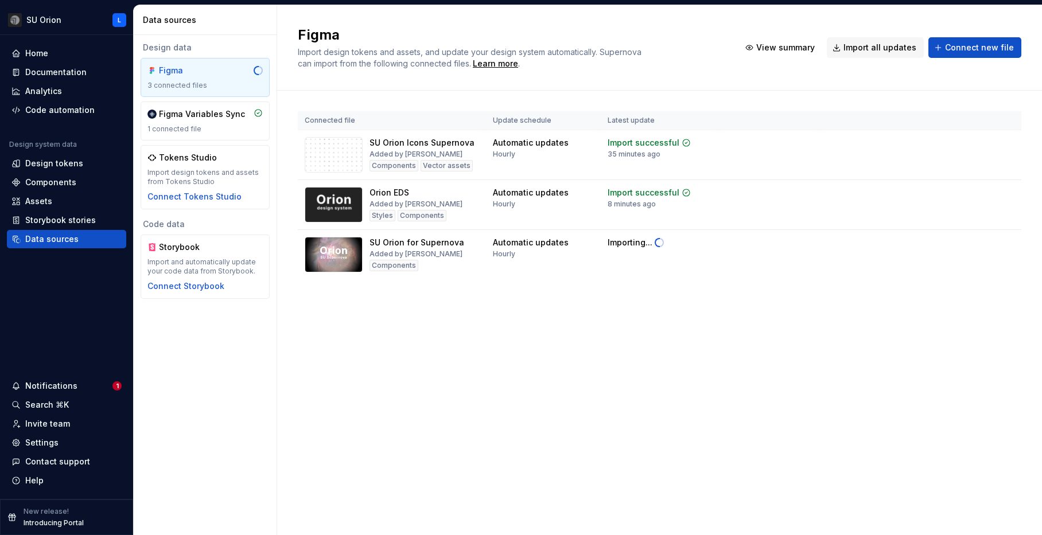
click at [779, 331] on div "Figma Import design tokens and assets, and update your design system automatica…" at bounding box center [659, 270] width 765 height 530
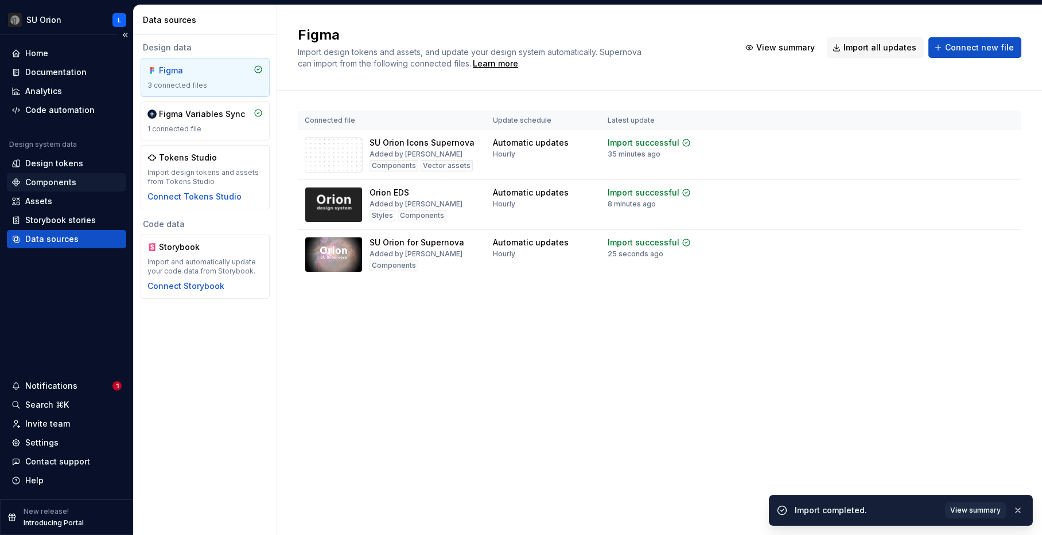
click at [59, 182] on div "Components" at bounding box center [50, 182] width 51 height 11
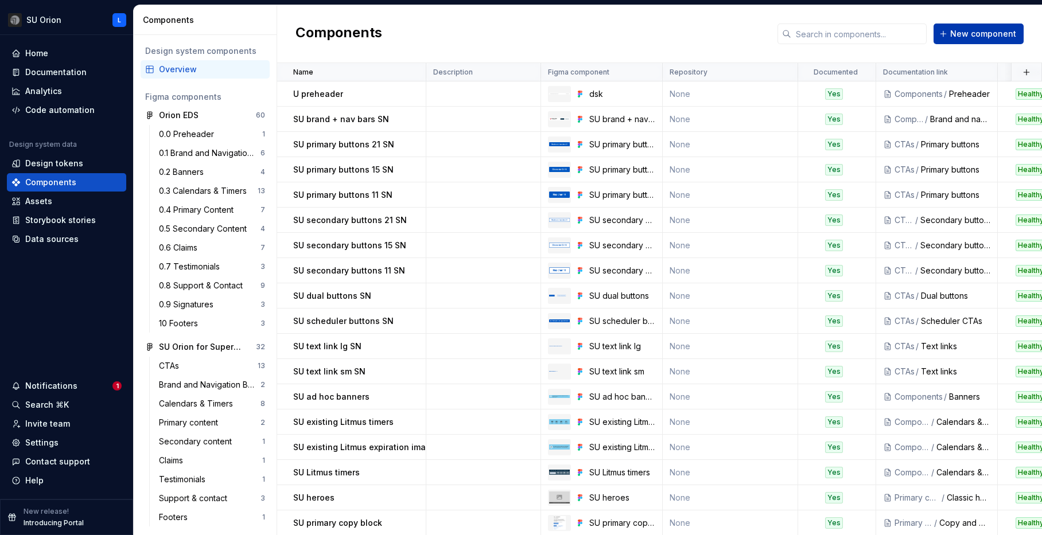
click at [951, 38] on button "New component" at bounding box center [979, 34] width 90 height 21
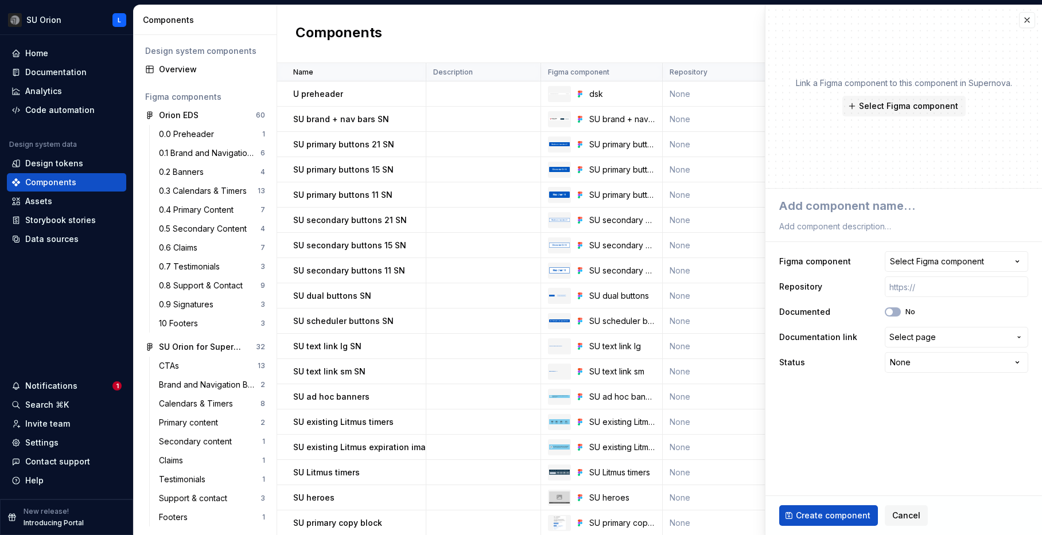
type textarea "*"
type textarea "S"
type textarea "*"
type textarea "SU"
type textarea "*"
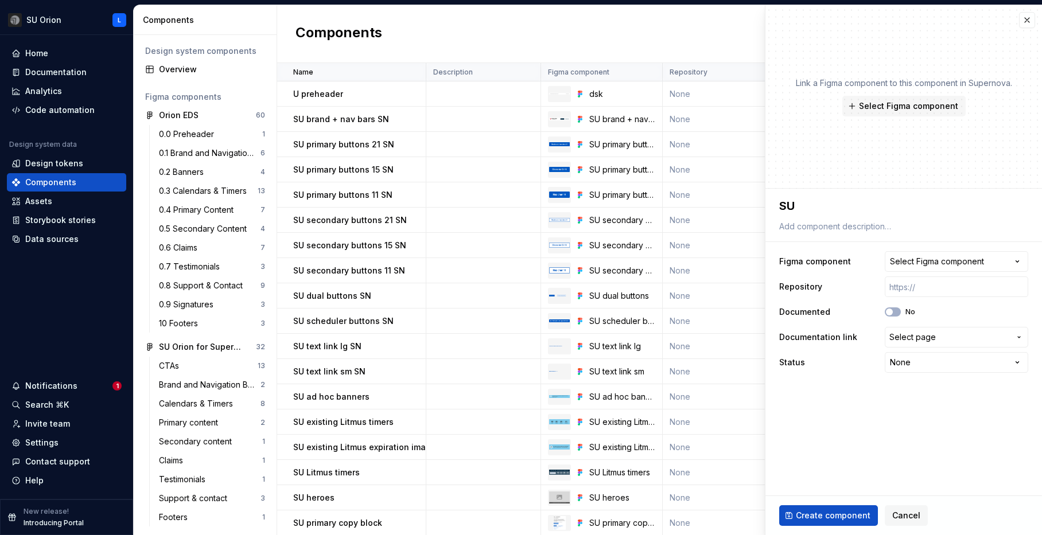
type textarea "SU"
type textarea "*"
type textarea "SU b"
type textarea "*"
type textarea "SU br"
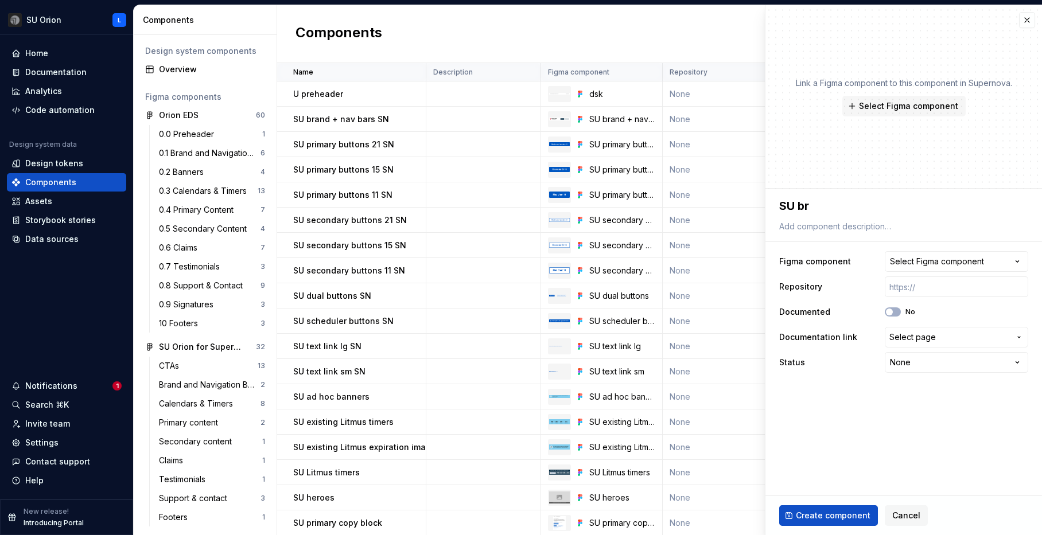
type textarea "*"
type textarea "SU bra"
type textarea "*"
type textarea "SU brand"
type textarea "*"
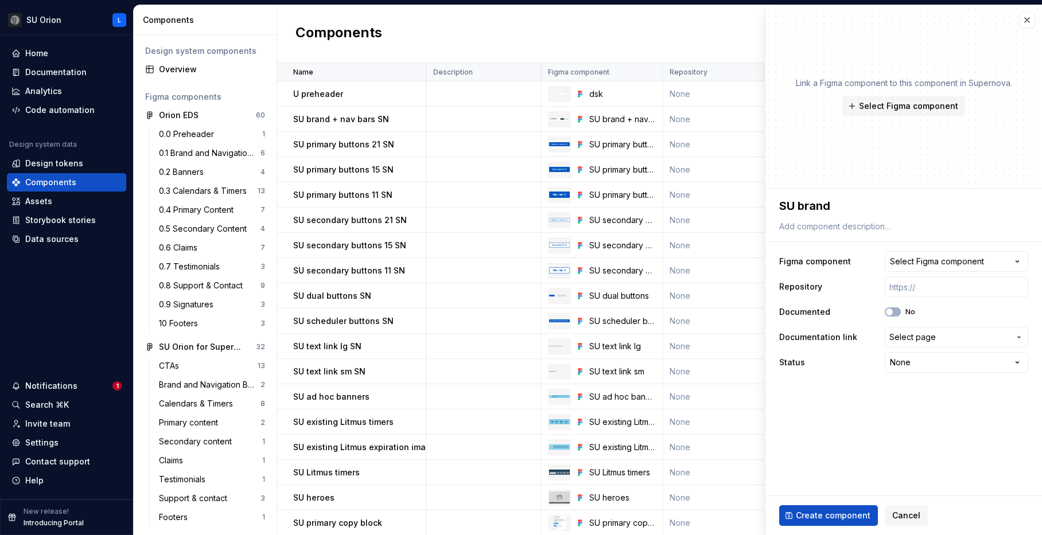
type textarea "SU brand"
type textarea "*"
type textarea "SU brand b"
type textarea "*"
type textarea "SU brand ba"
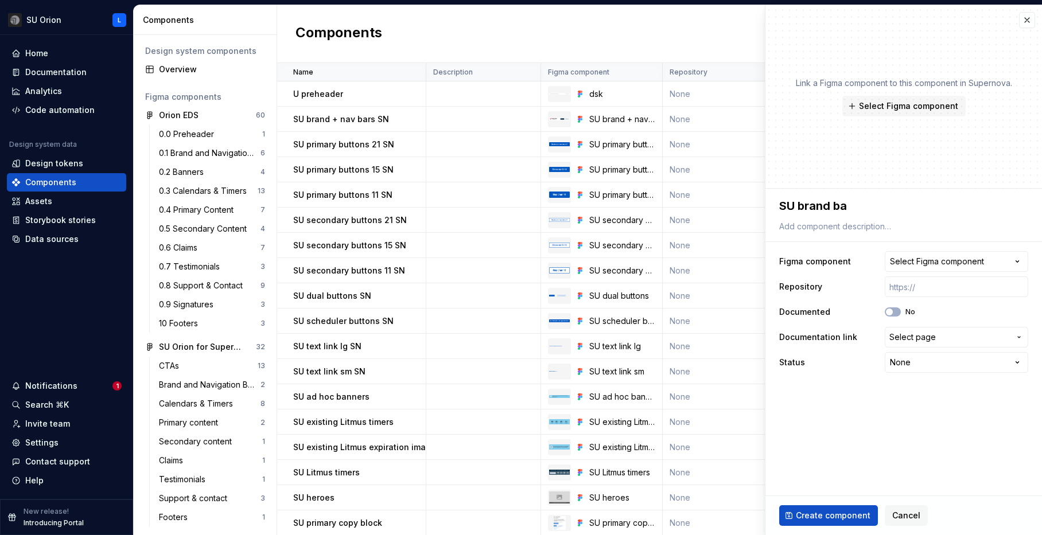
type textarea "*"
type textarea "SU brand bar"
type textarea "*"
type textarea "SU brand bars"
click at [933, 259] on div "Select Figma component" at bounding box center [937, 261] width 94 height 11
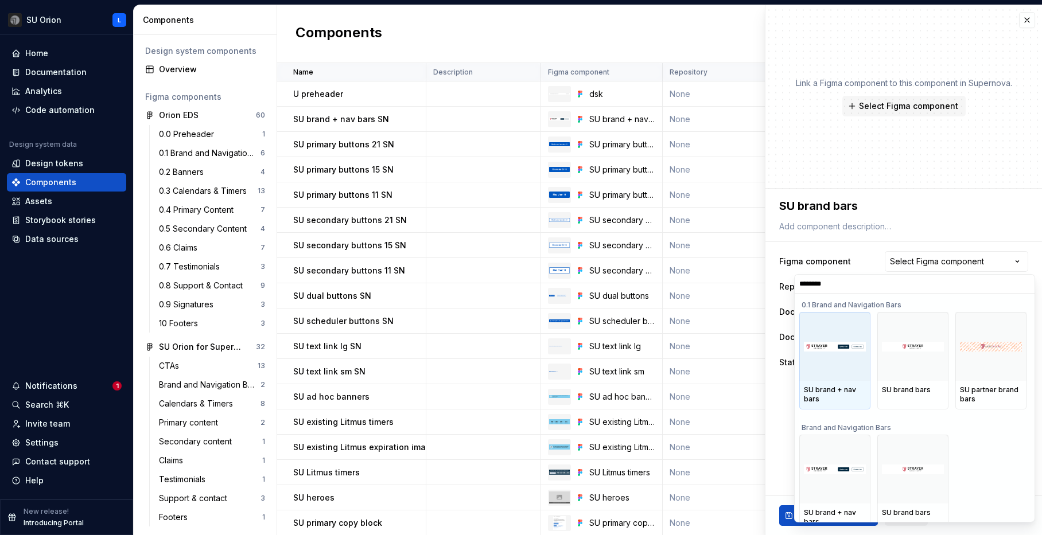
type input "********"
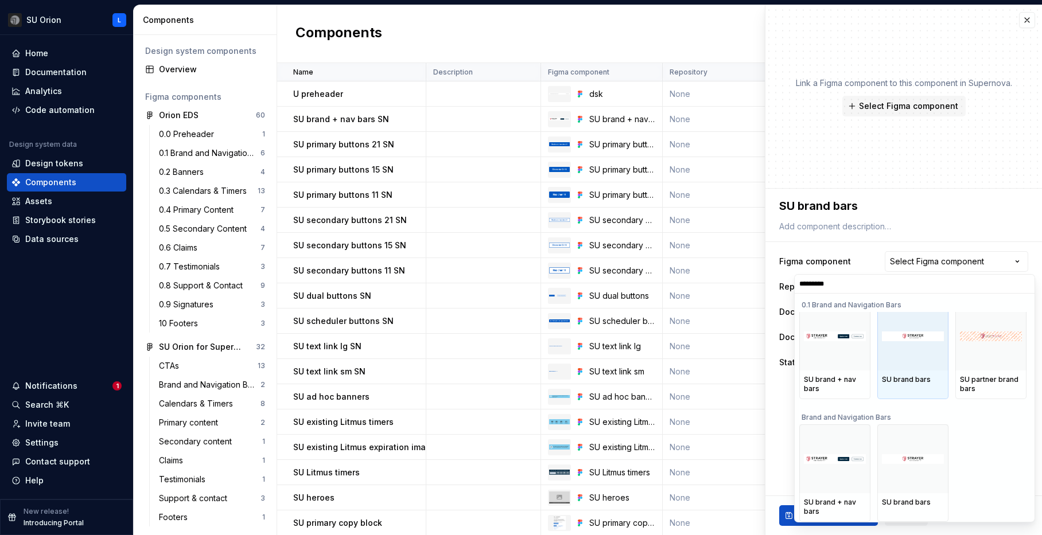
click at [923, 353] on div at bounding box center [912, 336] width 71 height 69
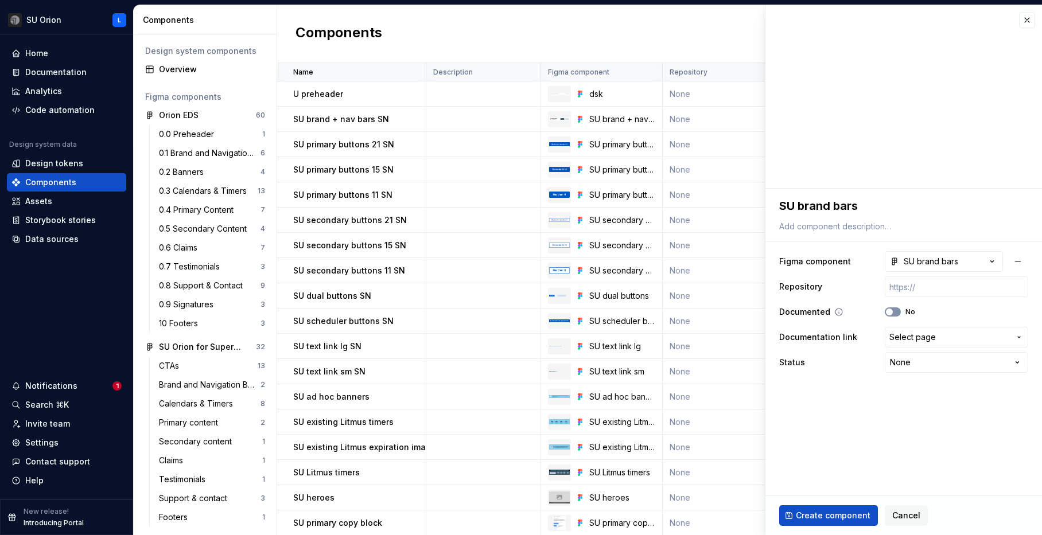
click at [892, 314] on icon "button" at bounding box center [889, 312] width 9 height 7
click at [914, 341] on span "Select page" at bounding box center [913, 337] width 46 height 11
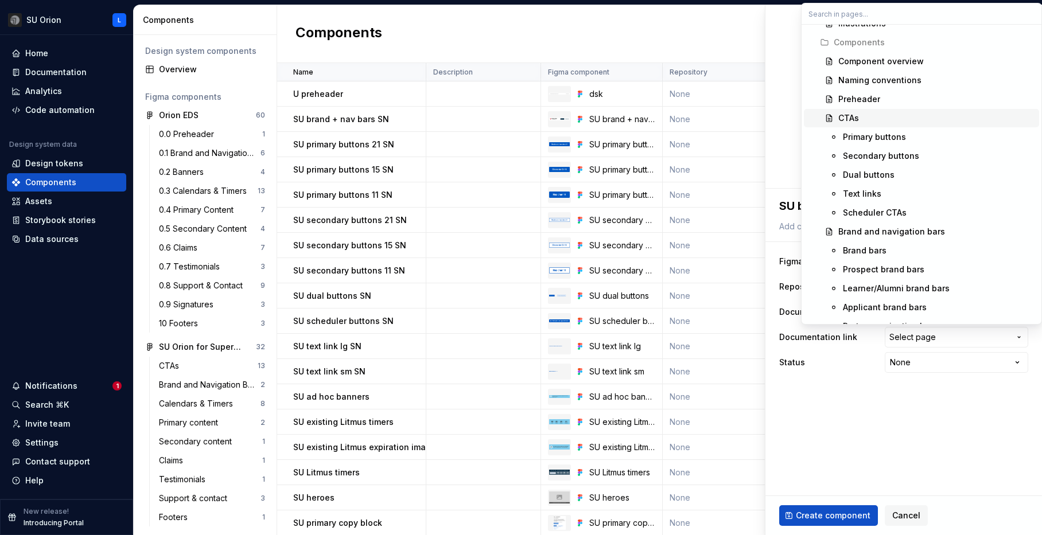
scroll to position [420, 0]
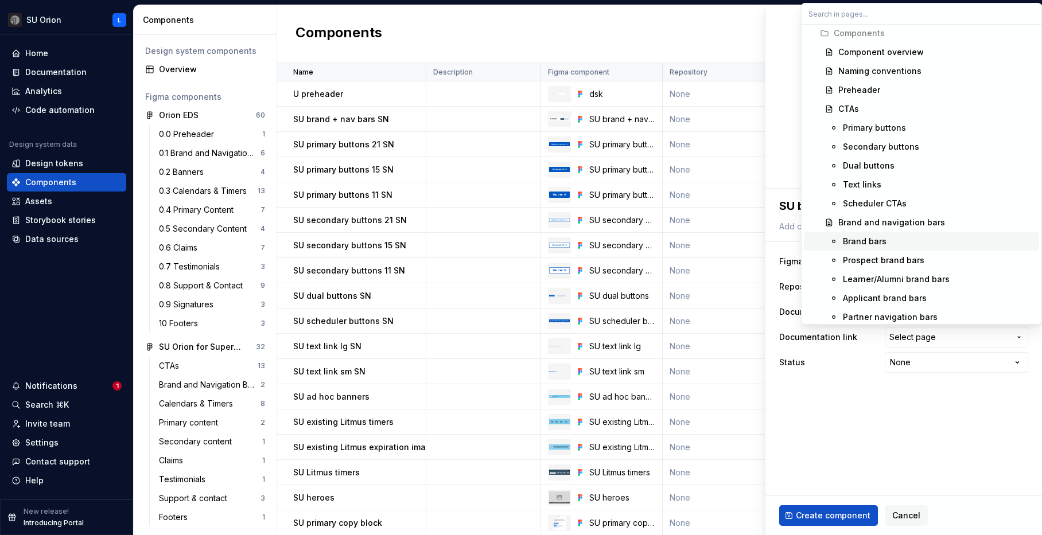
click at [876, 238] on div "Brand bars" at bounding box center [865, 241] width 44 height 11
type textarea "*"
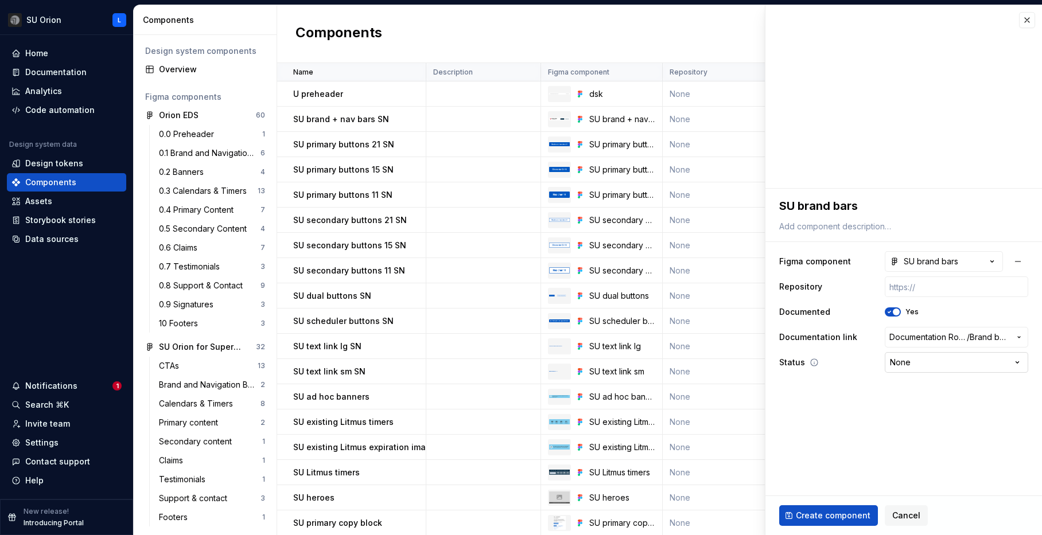
click at [949, 359] on html "SU Orion L Home Documentation Analytics Code automation Design system data Desi…" at bounding box center [521, 267] width 1042 height 535
select select "**********"
click at [817, 518] on span "Create component" at bounding box center [833, 515] width 75 height 11
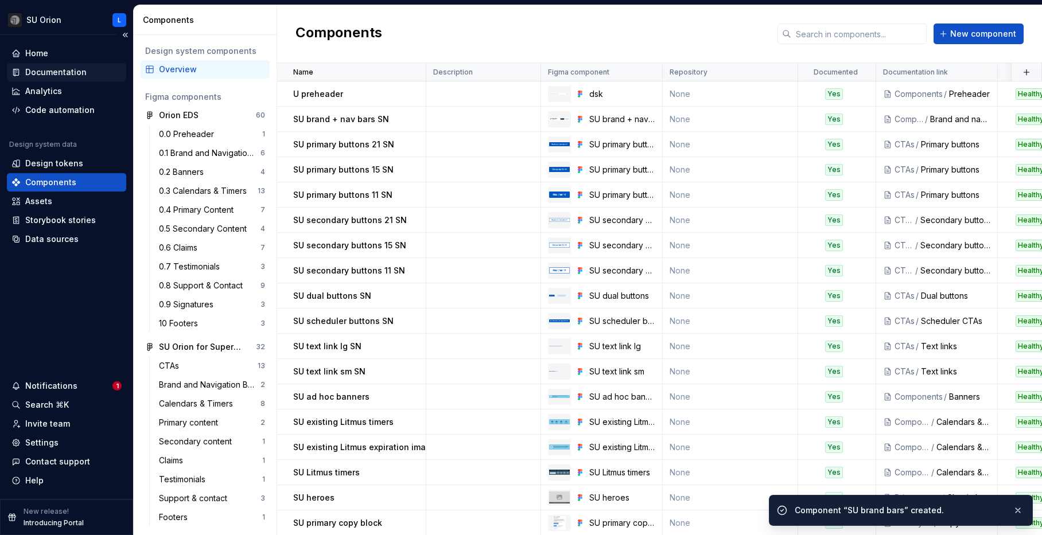
click at [63, 73] on div "Documentation" at bounding box center [55, 72] width 61 height 11
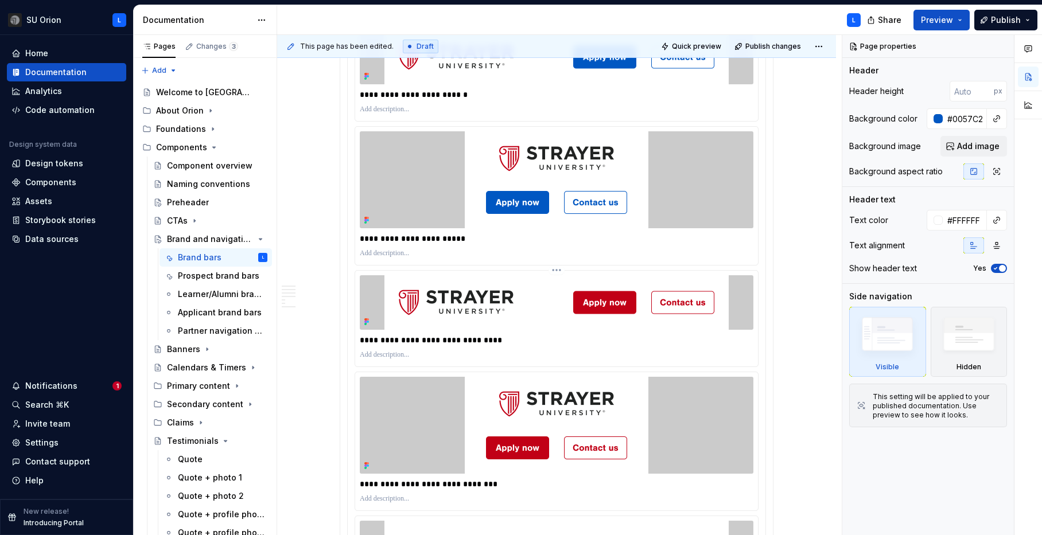
scroll to position [473, 0]
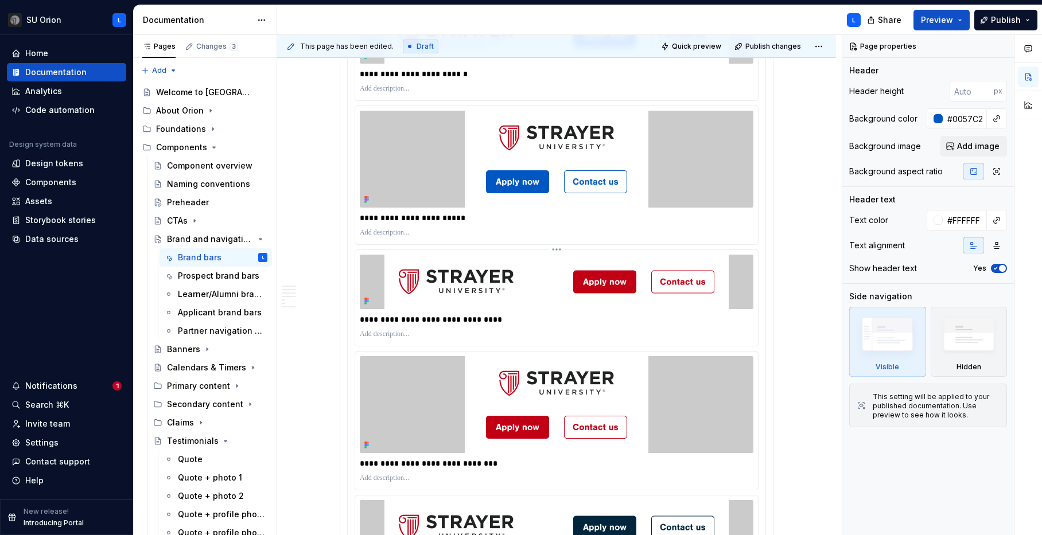
click at [561, 250] on html "SU Orion L Home Documentation Analytics Code automation Design system data Desi…" at bounding box center [521, 267] width 1042 height 535
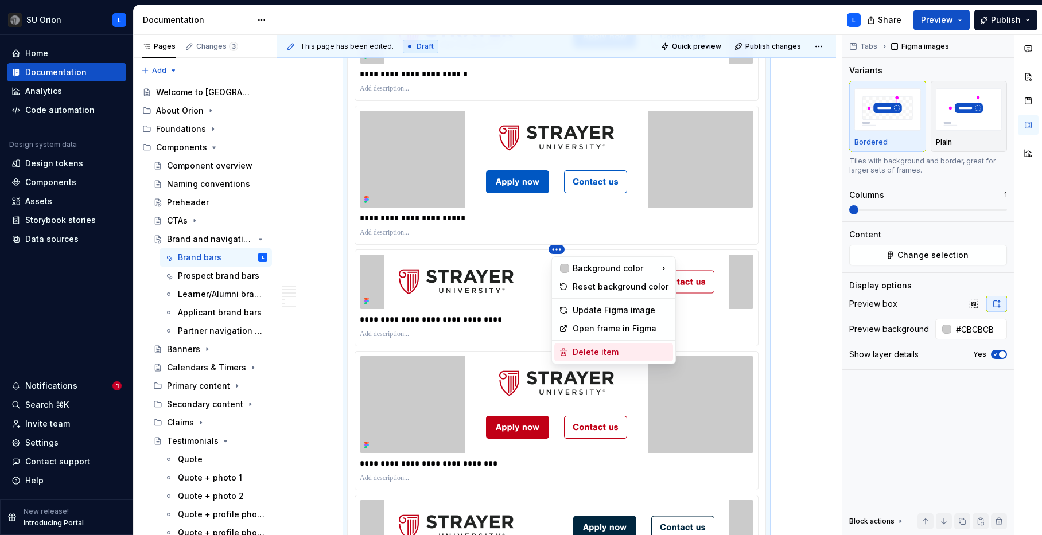
click at [585, 351] on div "Delete item" at bounding box center [621, 352] width 96 height 11
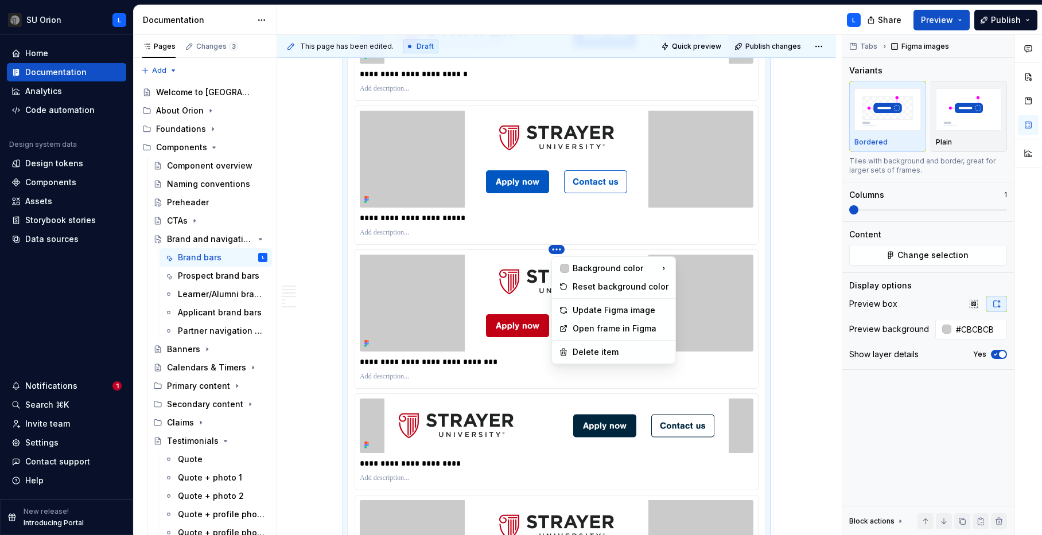
click at [557, 250] on html "SU Orion L Home Documentation Analytics Code automation Design system data Desi…" at bounding box center [521, 267] width 1042 height 535
click at [593, 349] on div "Delete item" at bounding box center [621, 352] width 96 height 11
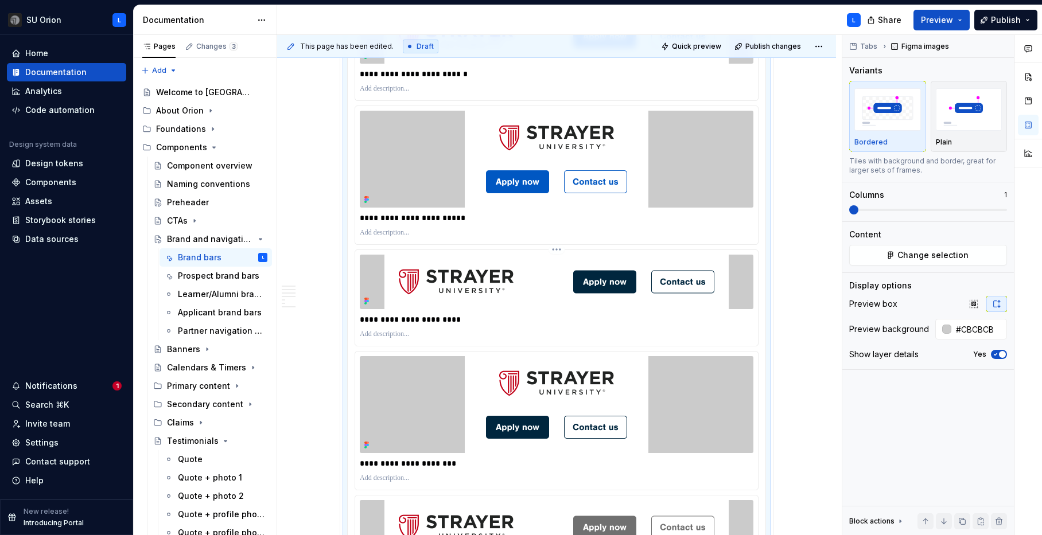
click at [564, 248] on html "SU Orion L Home Documentation Analytics Code automation Design system data Desi…" at bounding box center [521, 267] width 1042 height 535
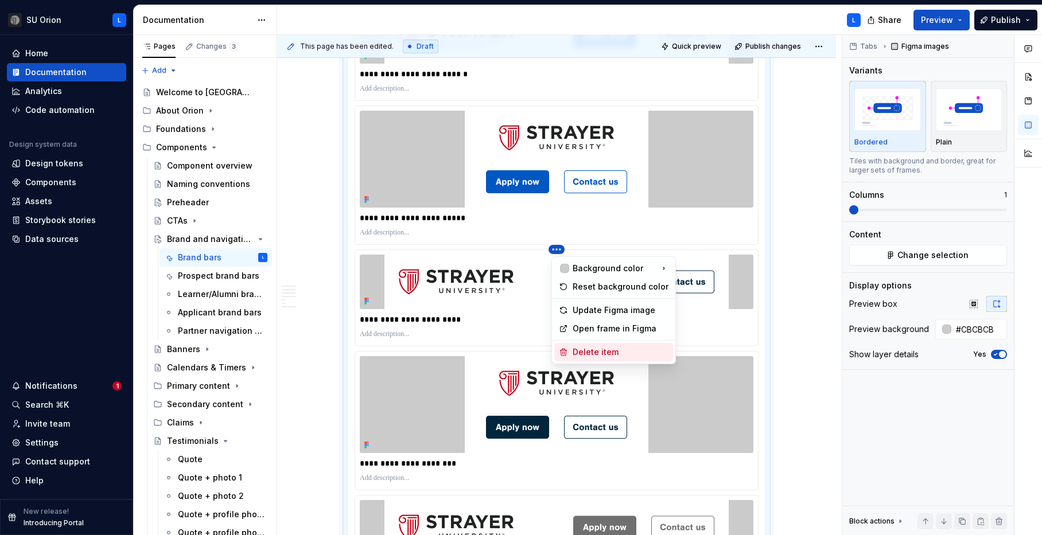
click at [589, 352] on div "Delete item" at bounding box center [621, 352] width 96 height 11
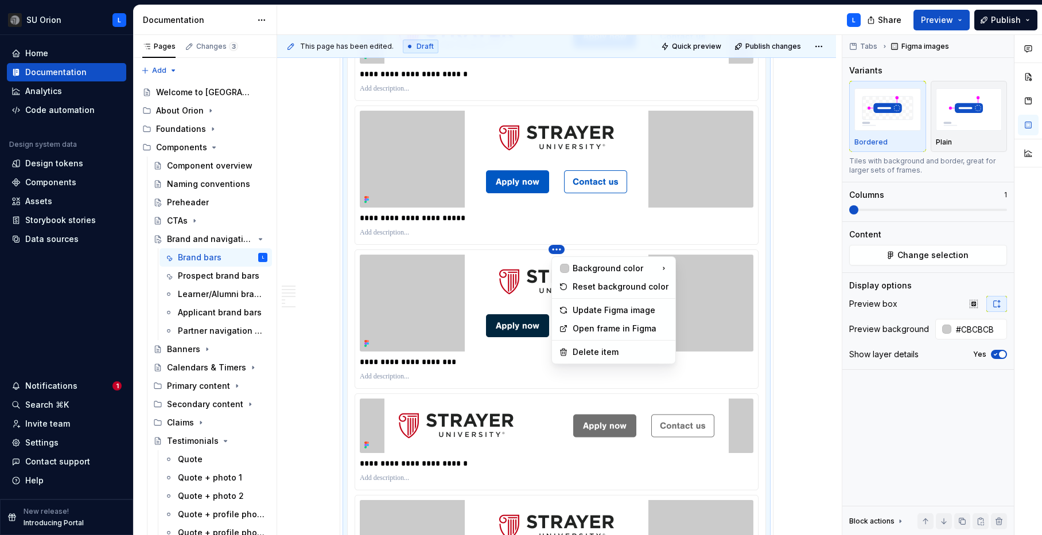
click at [560, 247] on html "SU Orion L Home Documentation Analytics Code automation Design system data Desi…" at bounding box center [521, 267] width 1042 height 535
click at [587, 351] on div "Delete item" at bounding box center [621, 352] width 96 height 11
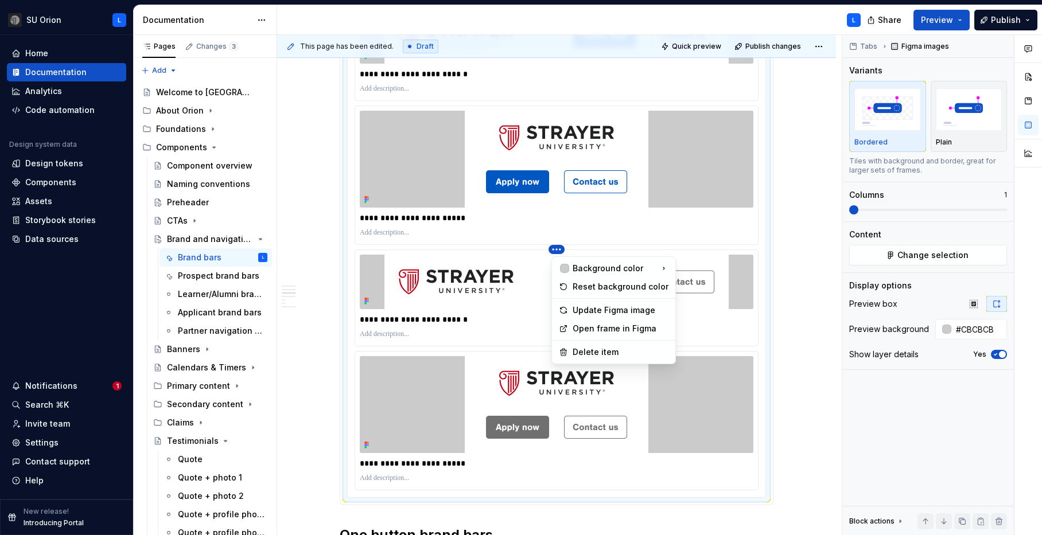
click at [558, 246] on html "SU Orion L Home Documentation Analytics Code automation Design system data Desi…" at bounding box center [521, 267] width 1042 height 535
click at [592, 347] on div "Delete item" at bounding box center [621, 352] width 96 height 11
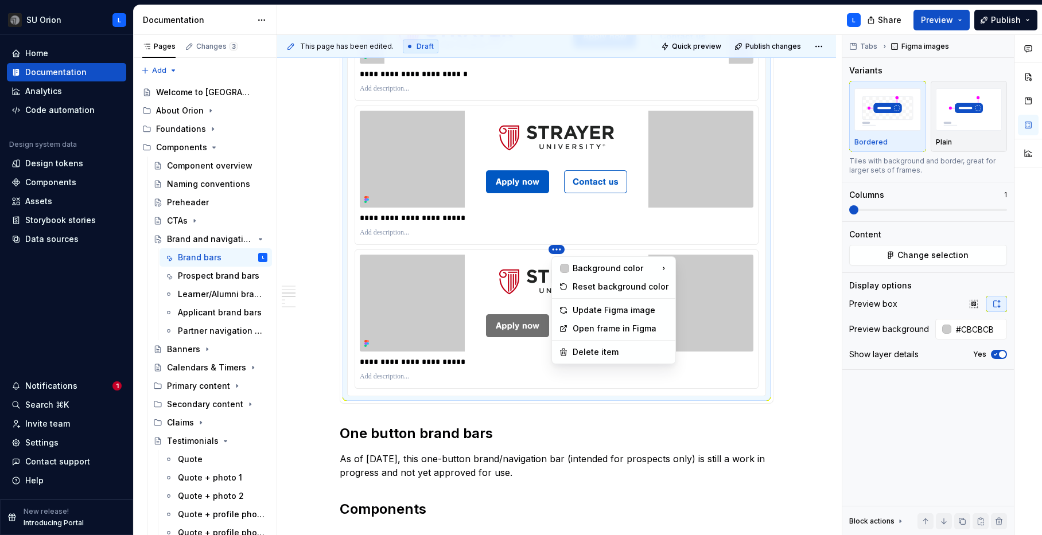
click at [561, 247] on html "SU Orion L Home Documentation Analytics Code automation Design system data Desi…" at bounding box center [521, 267] width 1042 height 535
click at [598, 351] on div "Delete item" at bounding box center [621, 352] width 96 height 11
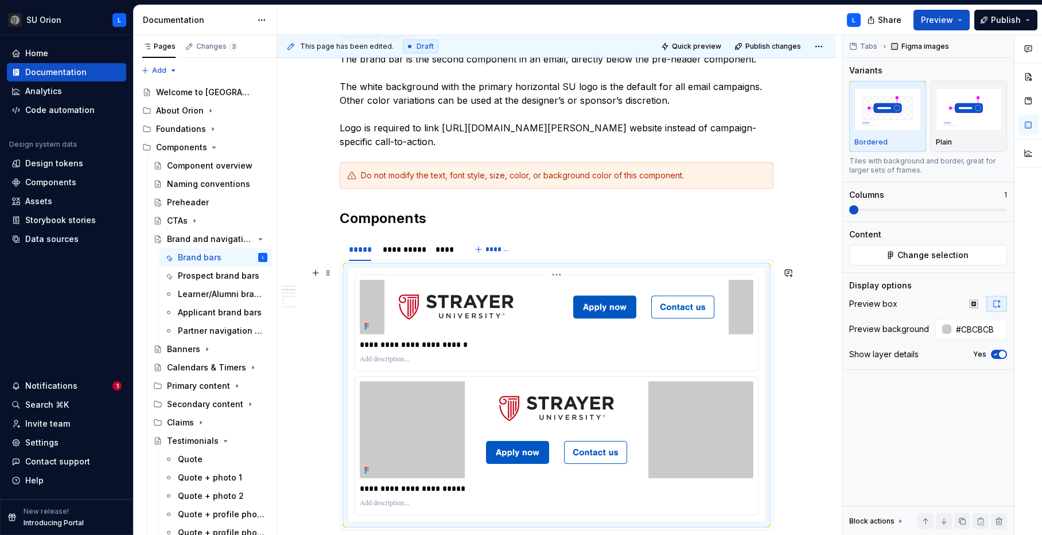
scroll to position [197, 0]
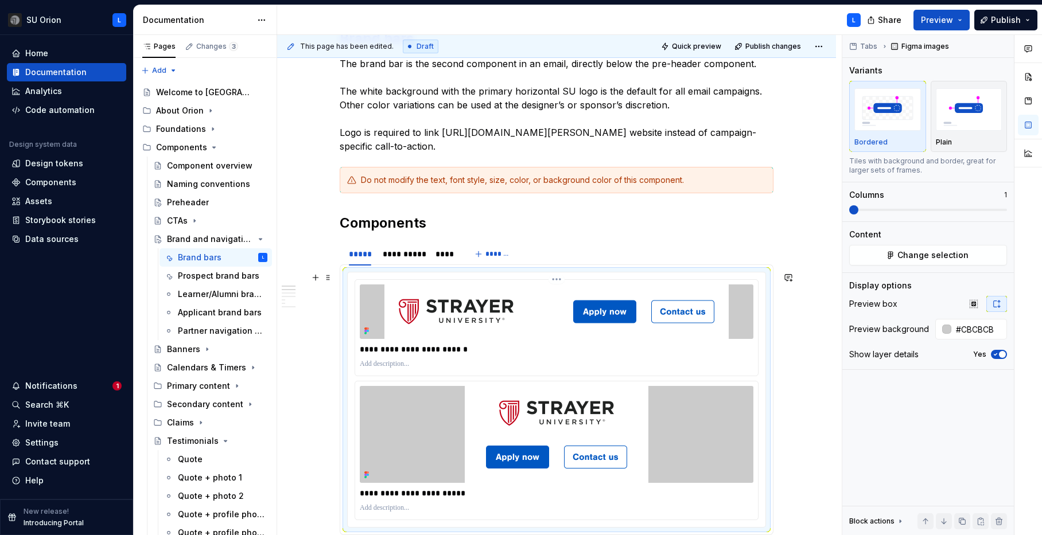
click at [600, 329] on img at bounding box center [556, 312] width 344 height 55
click at [937, 257] on span "Change selection" at bounding box center [933, 255] width 71 height 11
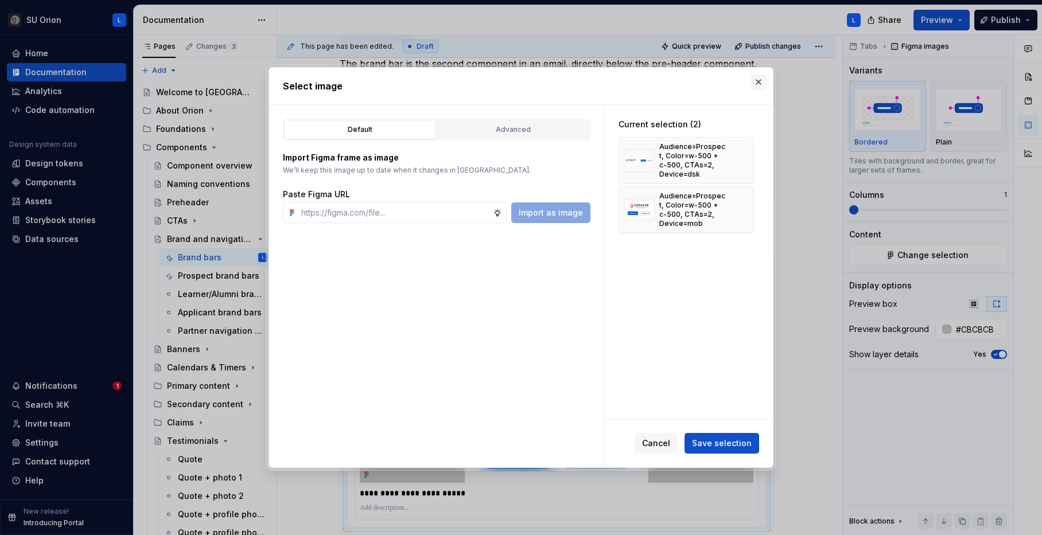
click at [760, 79] on button "button" at bounding box center [759, 82] width 16 height 16
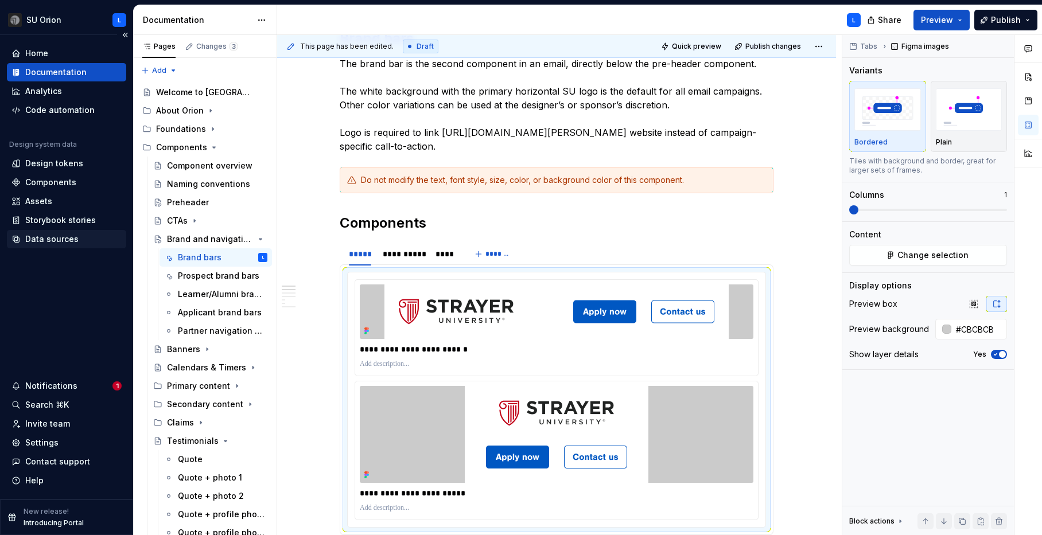
click at [31, 247] on div "Data sources" at bounding box center [66, 239] width 119 height 18
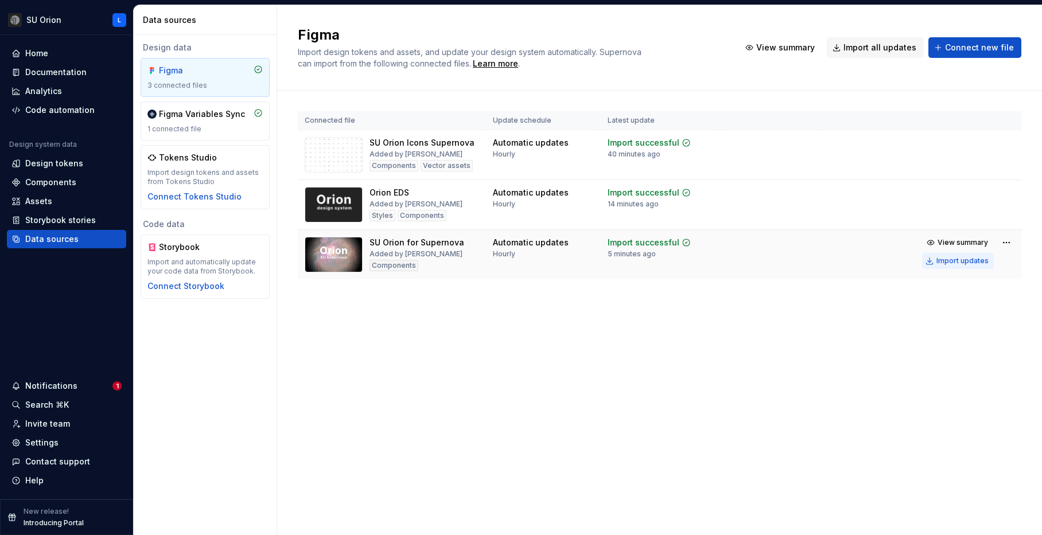
click at [976, 265] on div "Import updates" at bounding box center [963, 261] width 52 height 9
click at [69, 79] on div "Documentation" at bounding box center [66, 72] width 119 height 18
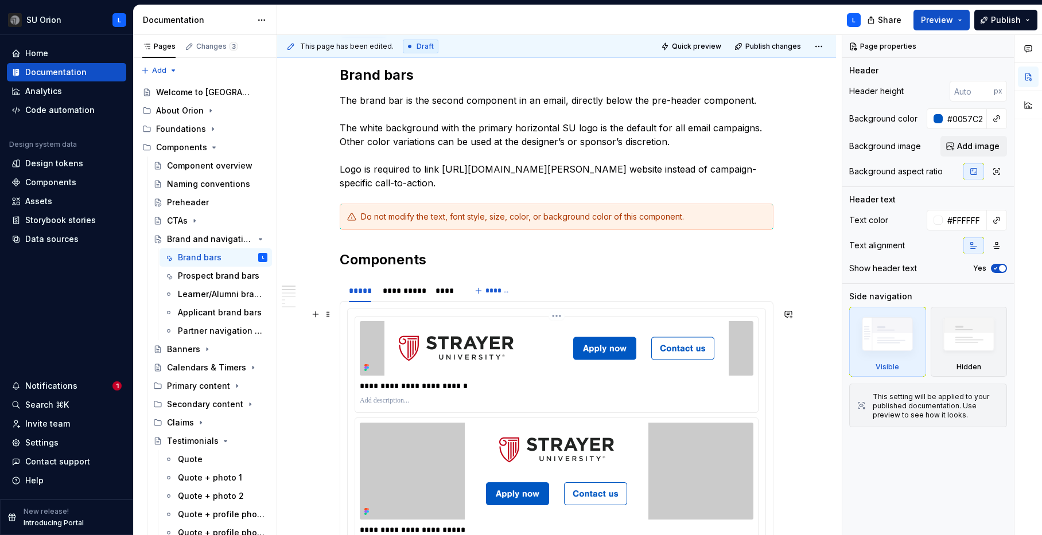
scroll to position [173, 0]
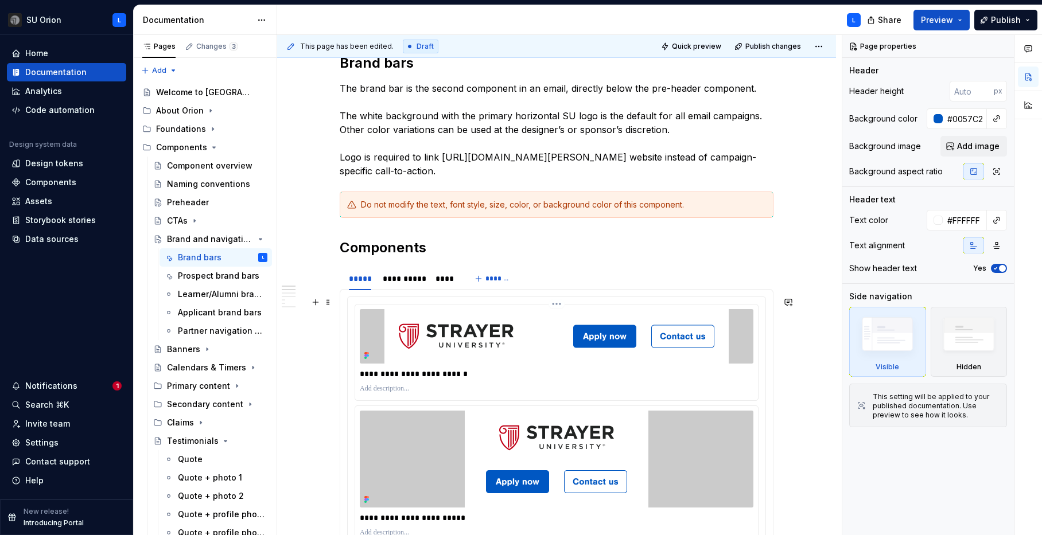
click at [506, 339] on img at bounding box center [556, 336] width 344 height 55
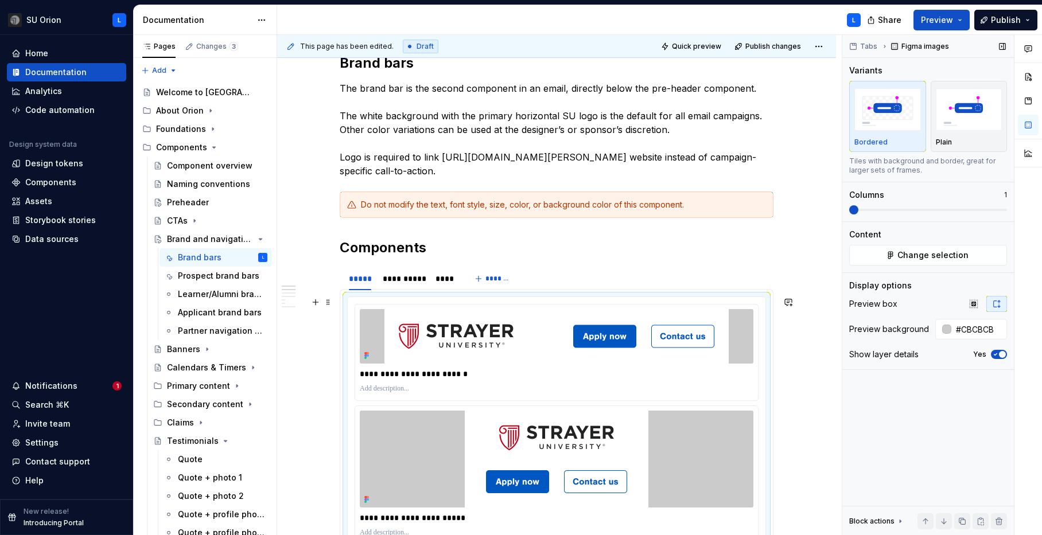
type textarea "*"
click at [893, 257] on button "Change selection" at bounding box center [928, 255] width 158 height 21
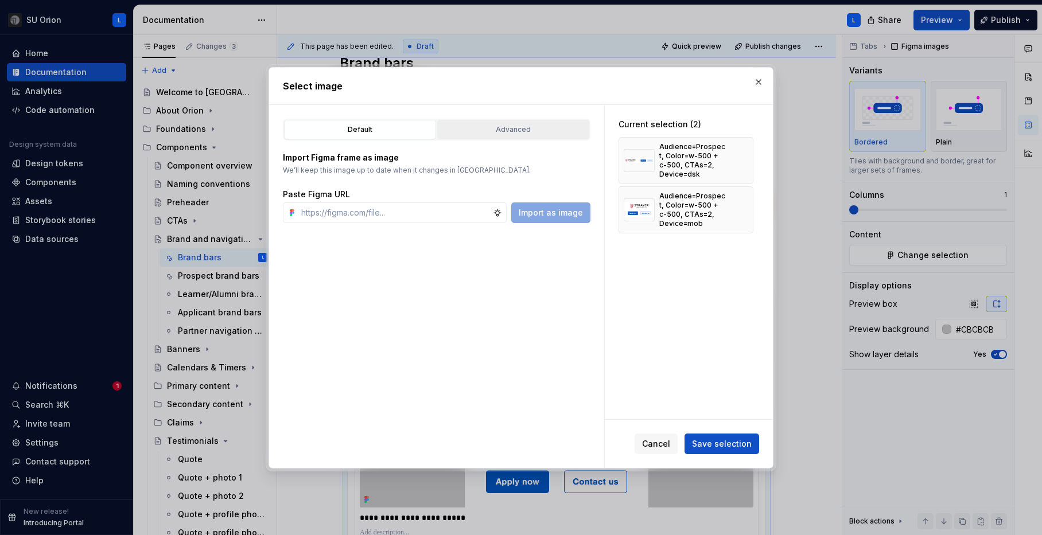
click at [527, 128] on div "Advanced" at bounding box center [513, 129] width 144 height 11
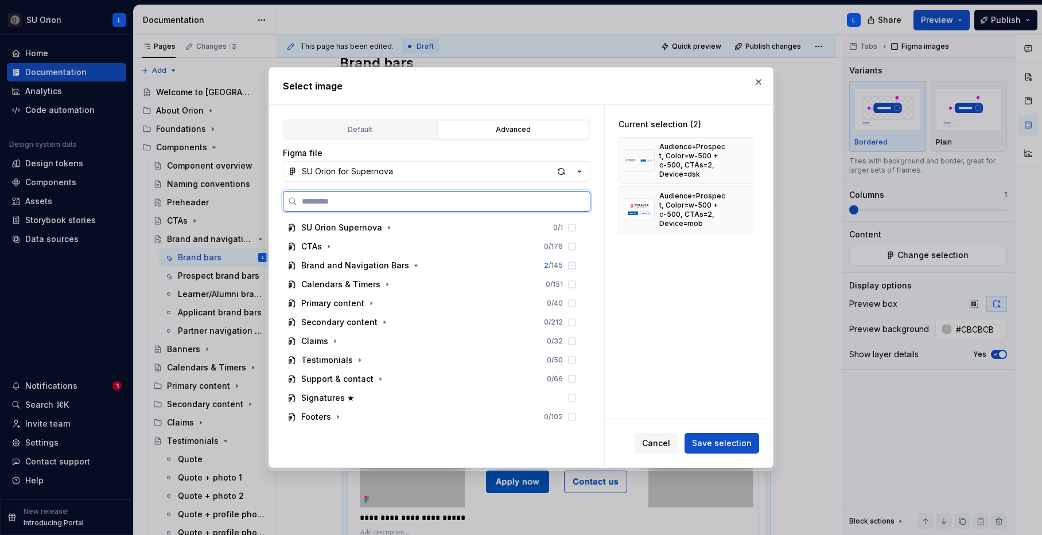
click at [454, 199] on input "search" at bounding box center [443, 201] width 293 height 11
paste input "**********"
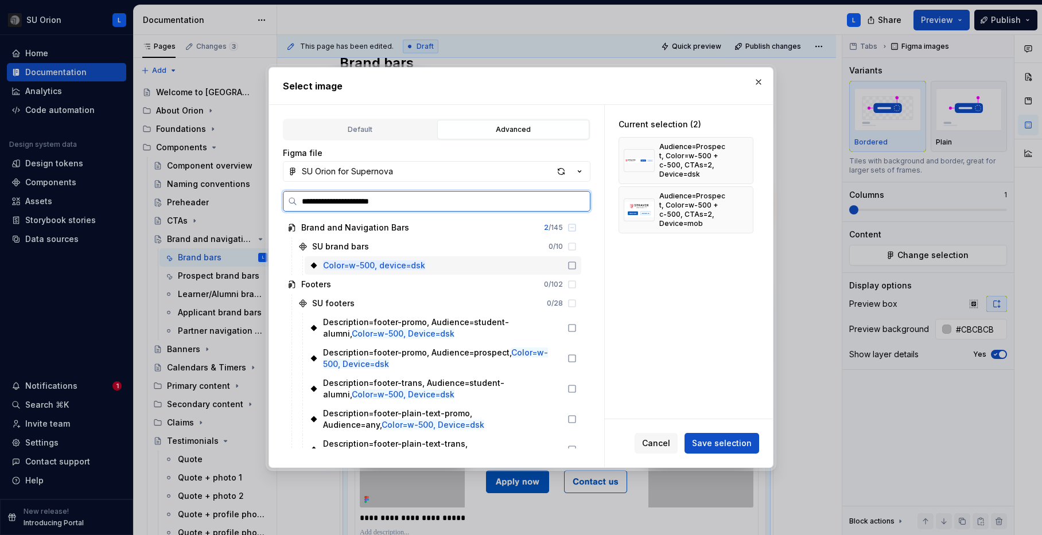
click at [577, 266] on icon at bounding box center [572, 265] width 9 height 9
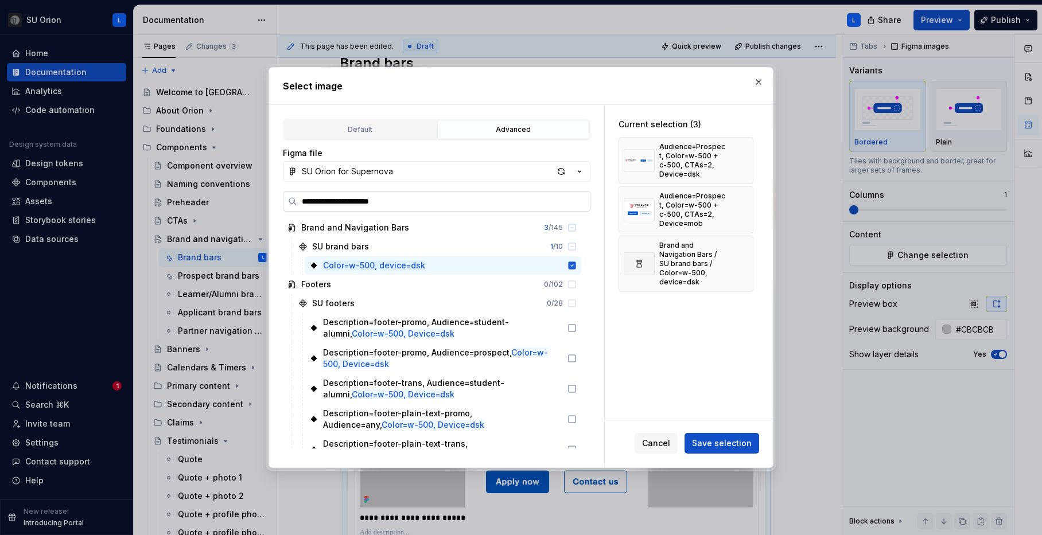
click at [444, 205] on input "**********" at bounding box center [443, 201] width 293 height 11
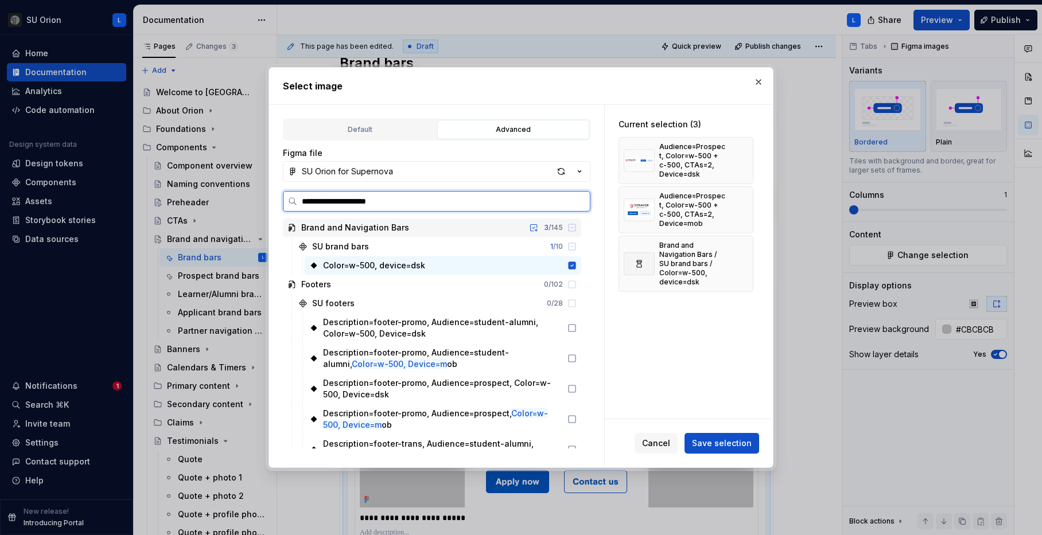
type input "**********"
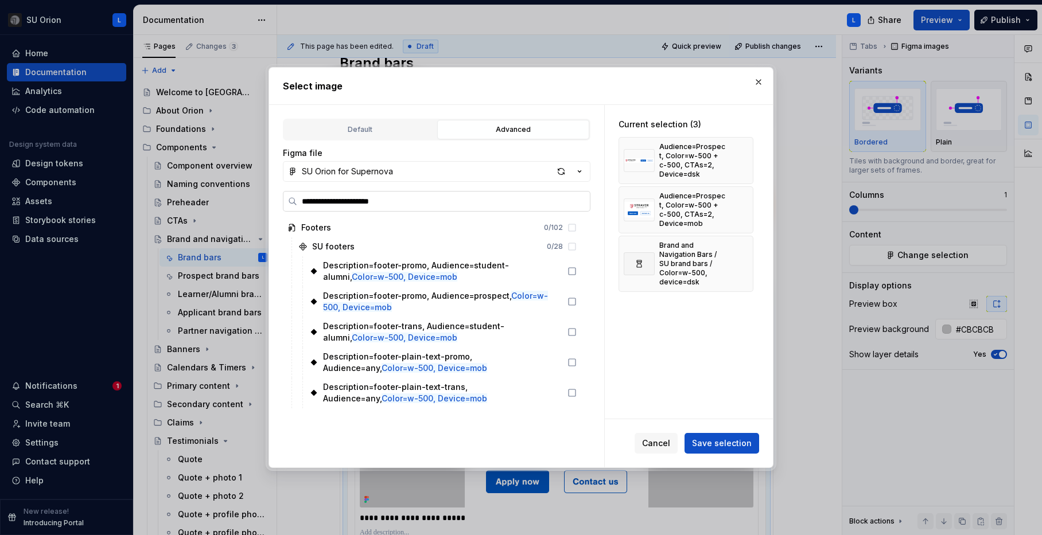
click at [579, 203] on input "**********" at bounding box center [443, 201] width 293 height 11
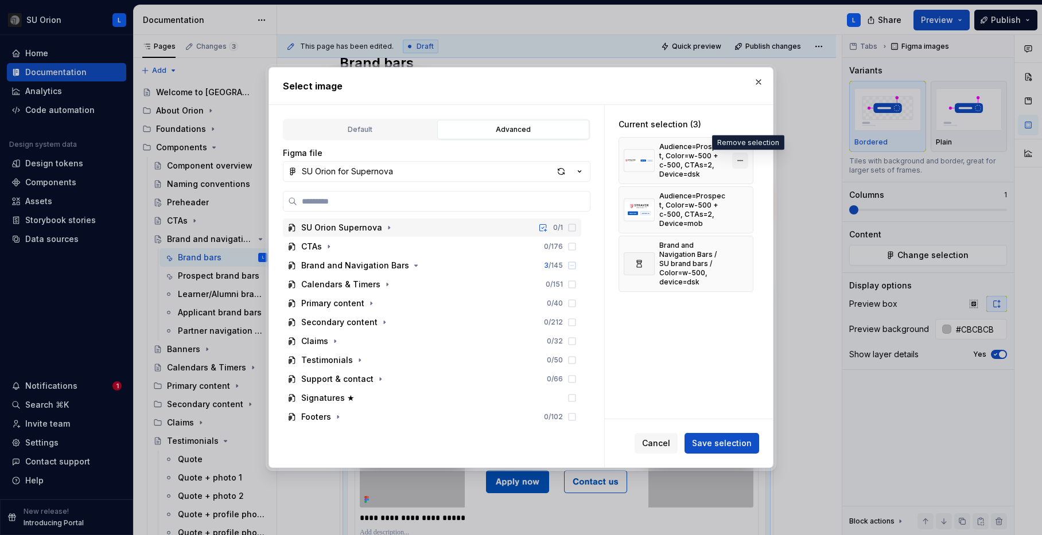
click at [748, 161] on button "button" at bounding box center [740, 161] width 16 height 16
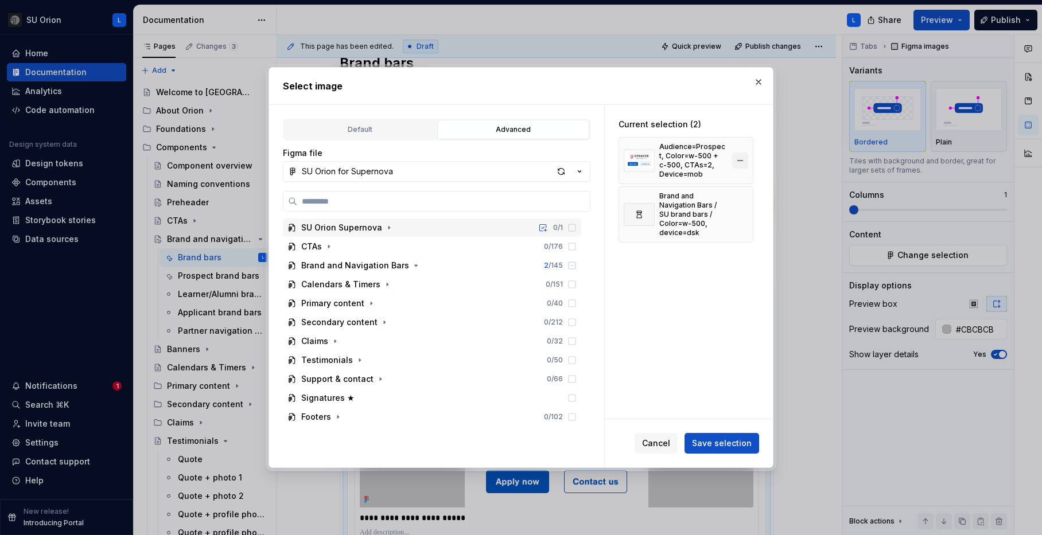
click at [743, 157] on button "button" at bounding box center [740, 161] width 16 height 16
click at [727, 445] on span "Save selection" at bounding box center [722, 443] width 60 height 11
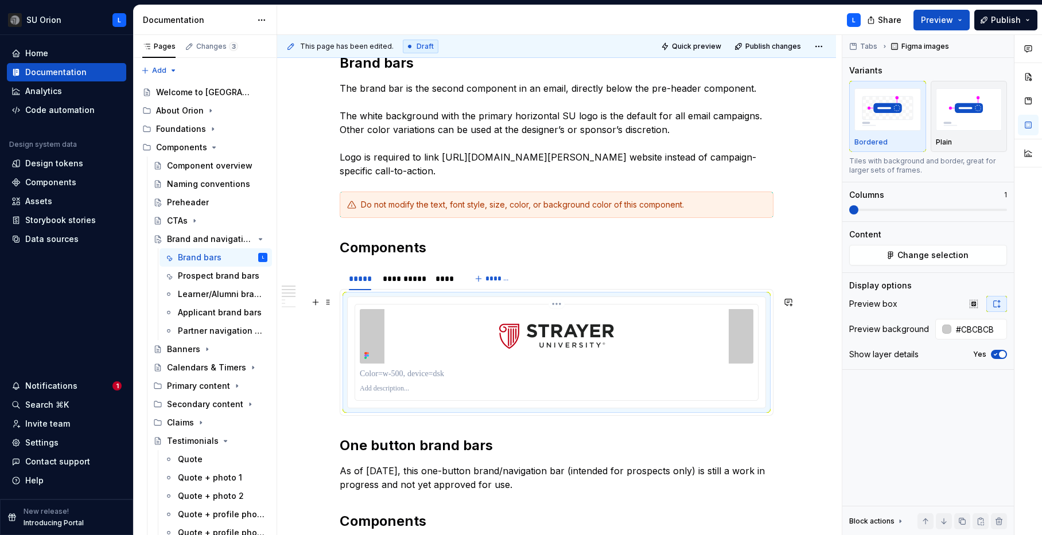
click at [593, 340] on img at bounding box center [556, 336] width 344 height 55
click at [911, 258] on span "Change selection" at bounding box center [933, 255] width 71 height 11
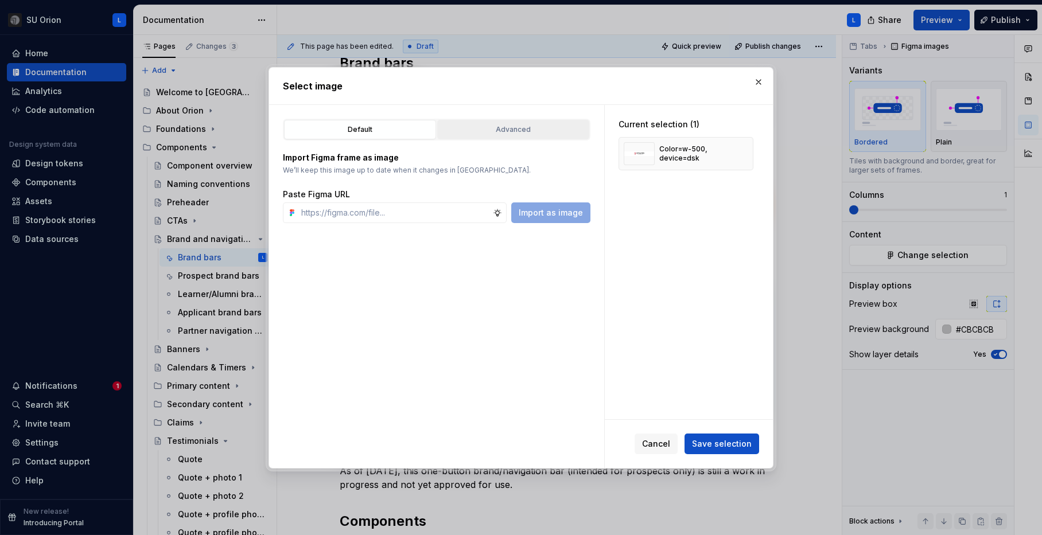
click at [486, 122] on button "Advanced" at bounding box center [513, 130] width 152 height 20
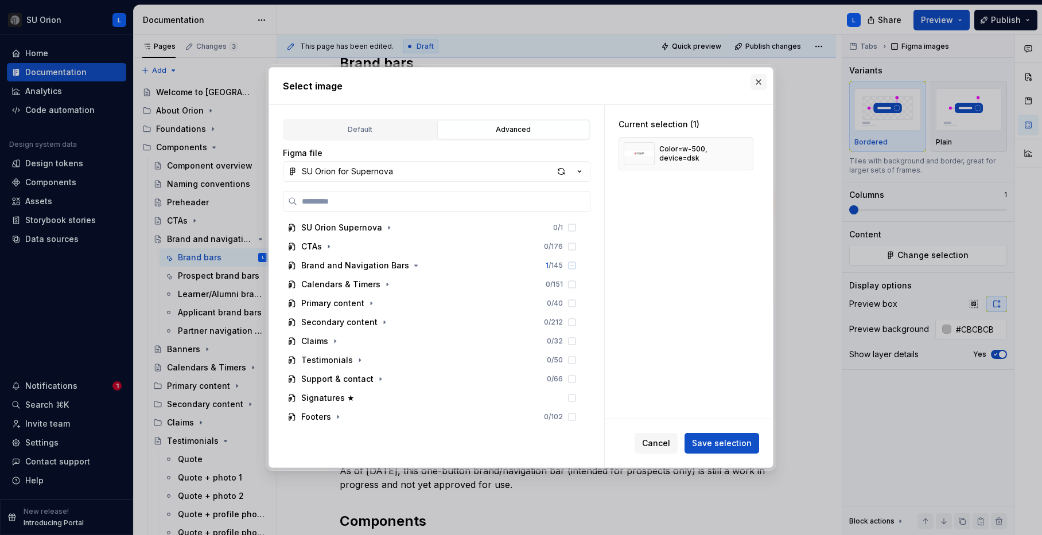
click at [755, 81] on button "button" at bounding box center [759, 82] width 16 height 16
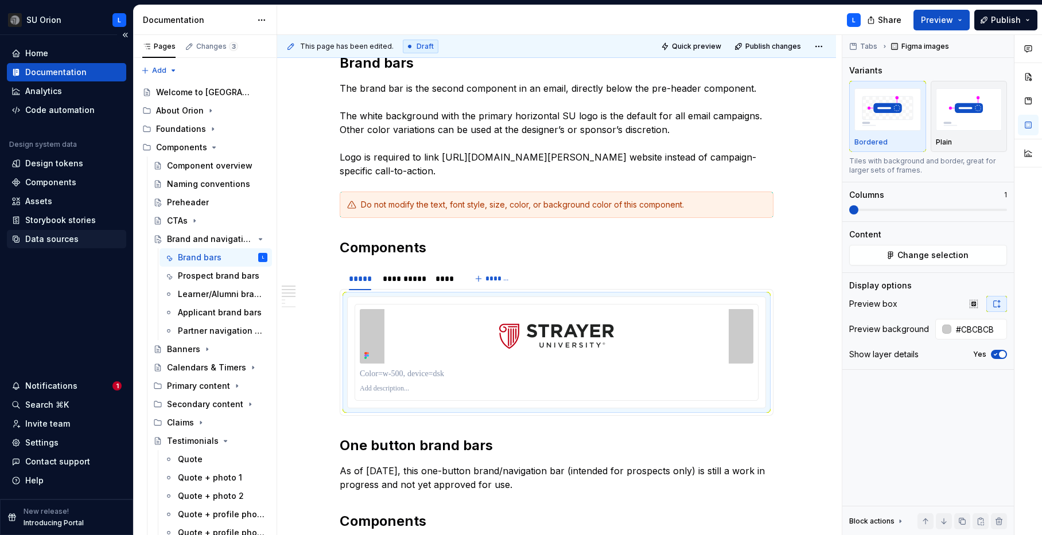
click at [63, 240] on div "Data sources" at bounding box center [51, 239] width 53 height 11
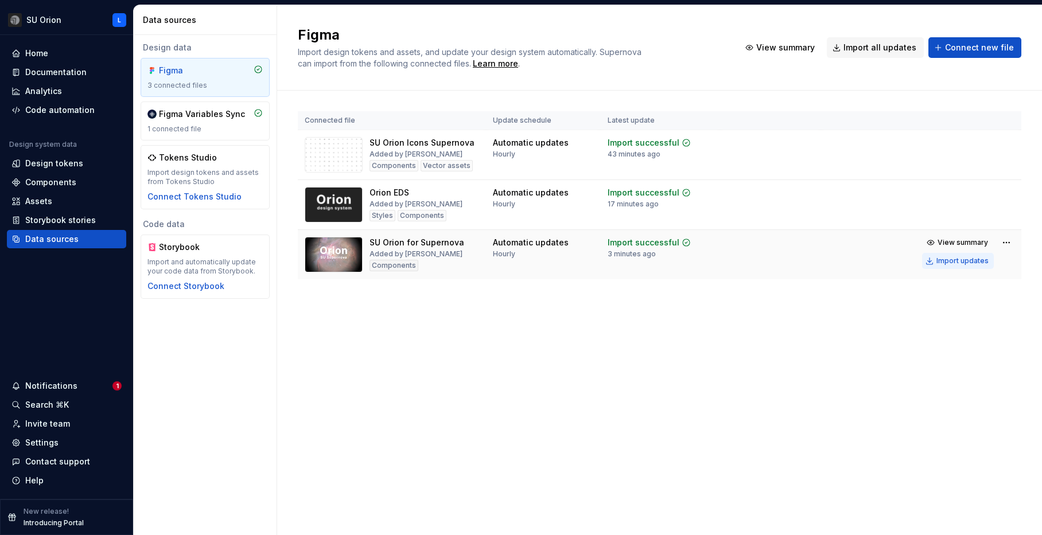
click at [951, 261] on div "Import updates" at bounding box center [963, 261] width 52 height 9
click at [76, 75] on div "Documentation" at bounding box center [55, 72] width 61 height 11
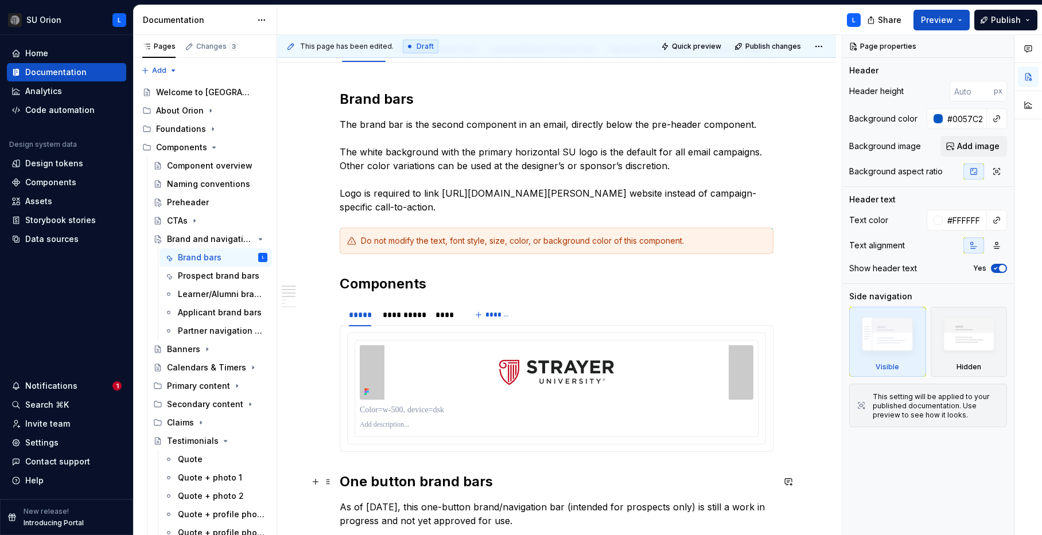
scroll to position [197, 0]
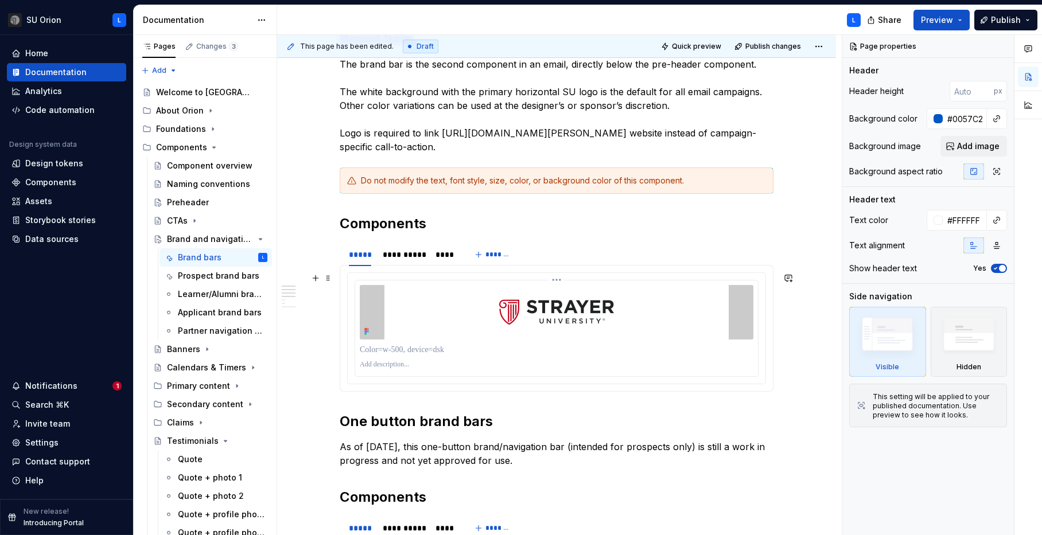
type textarea "*"
click at [604, 298] on img at bounding box center [556, 312] width 344 height 55
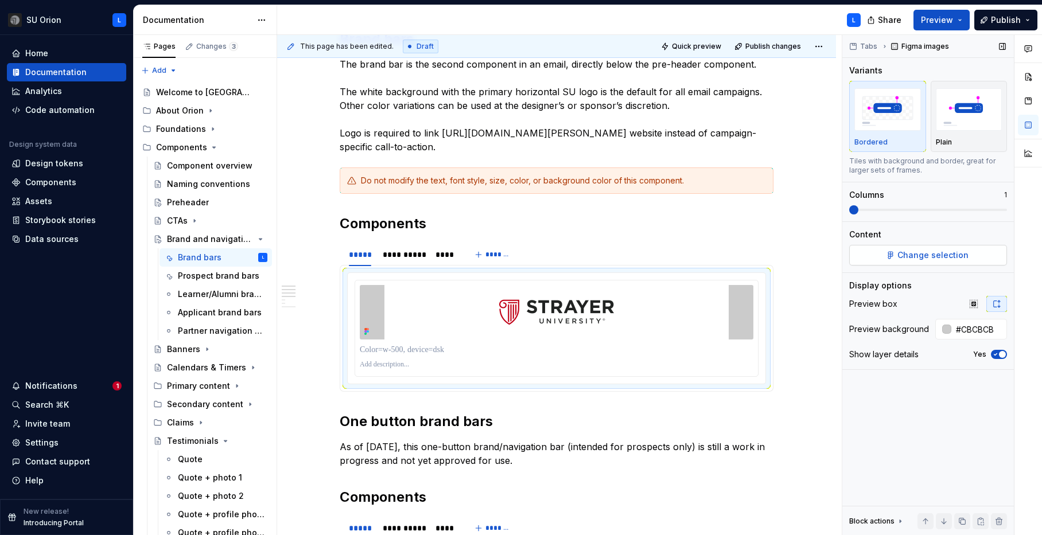
click at [904, 252] on span "Change selection" at bounding box center [933, 255] width 71 height 11
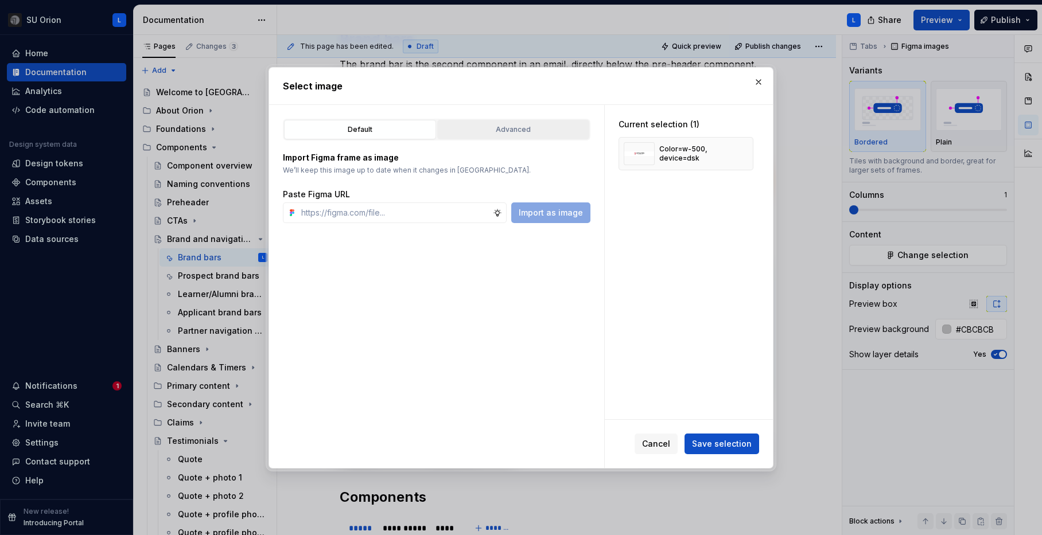
click at [546, 129] on div "Advanced" at bounding box center [513, 129] width 144 height 11
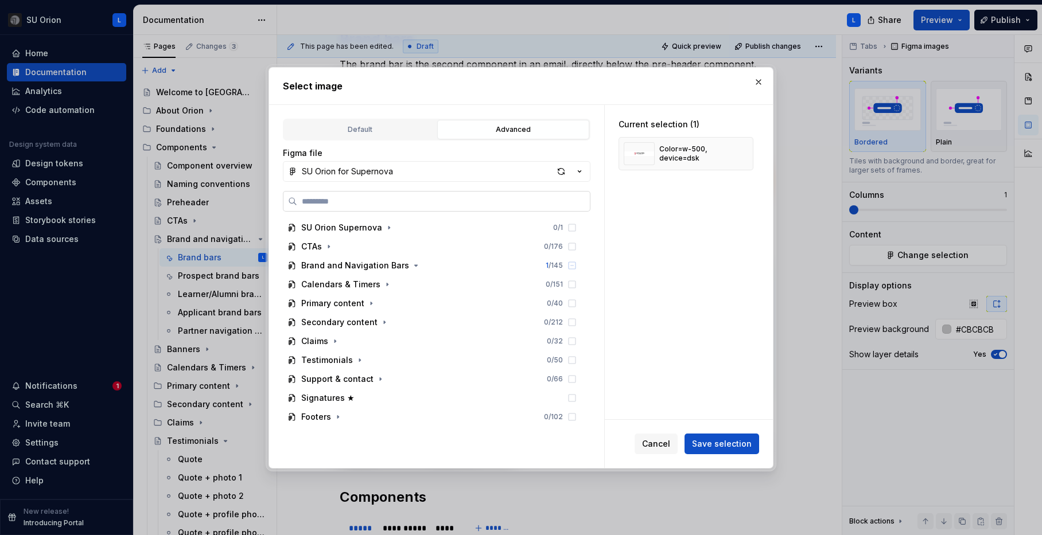
click at [444, 203] on input "search" at bounding box center [443, 201] width 293 height 11
paste input "**********"
type input "**********"
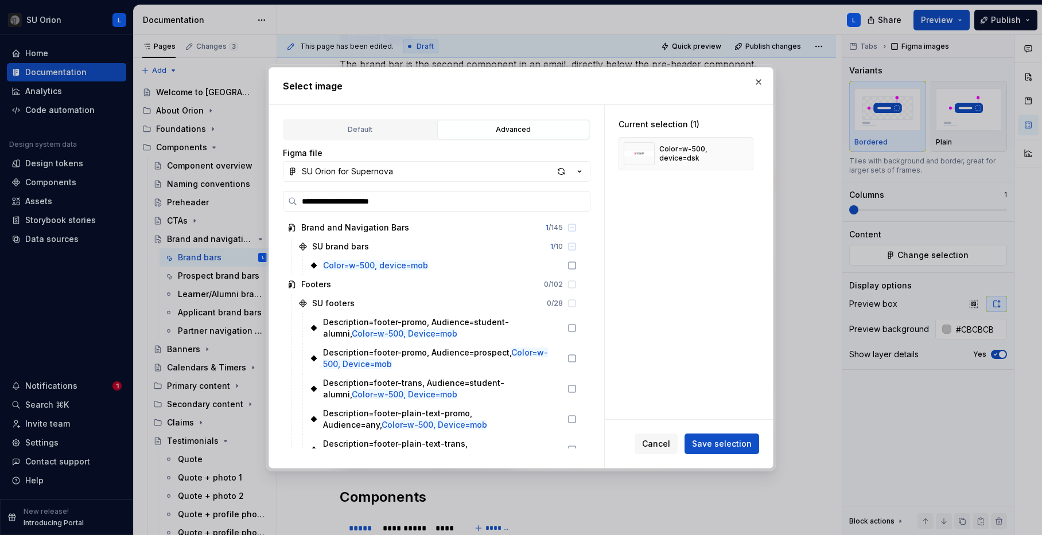
type textarea "*"
click at [577, 265] on icon at bounding box center [572, 265] width 9 height 9
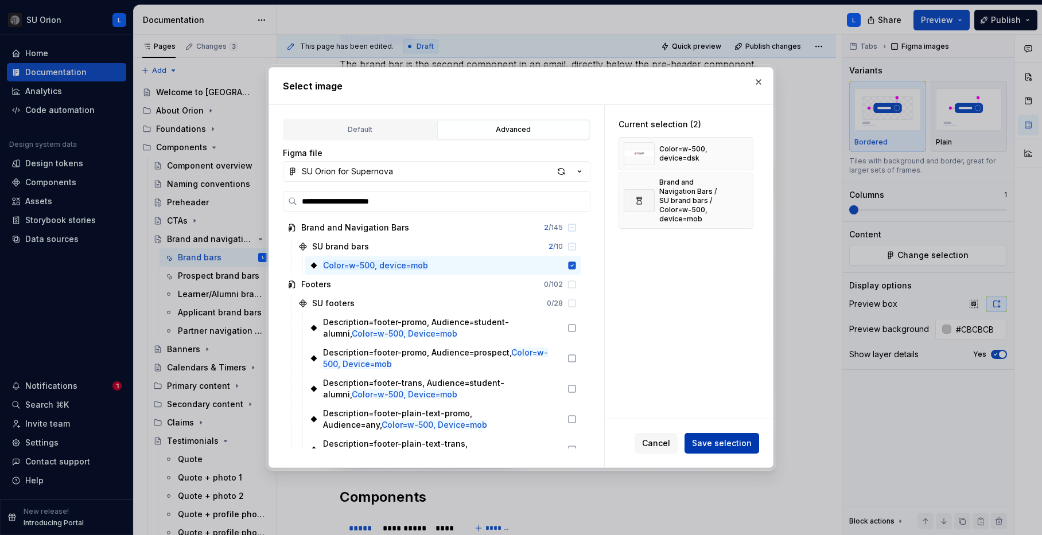
click at [723, 438] on span "Save selection" at bounding box center [722, 443] width 60 height 11
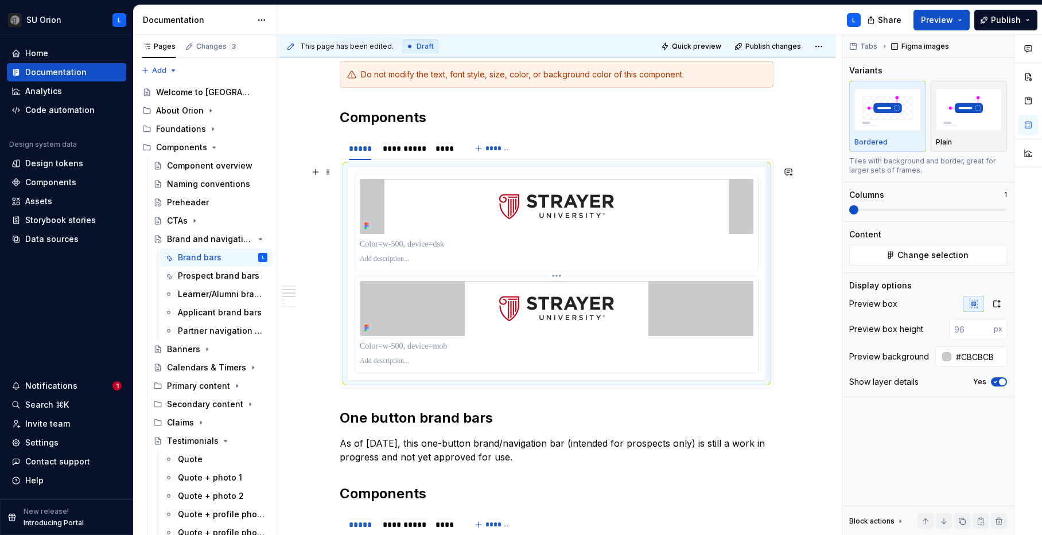
scroll to position [304, 0]
click at [409, 151] on div "**********" at bounding box center [403, 147] width 41 height 11
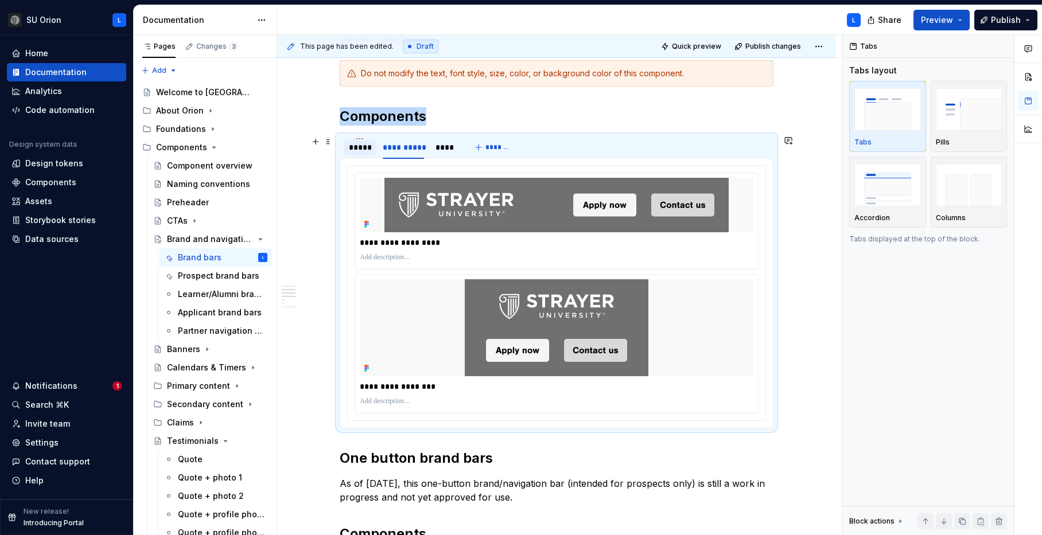
click at [357, 146] on div "*****" at bounding box center [360, 147] width 22 height 11
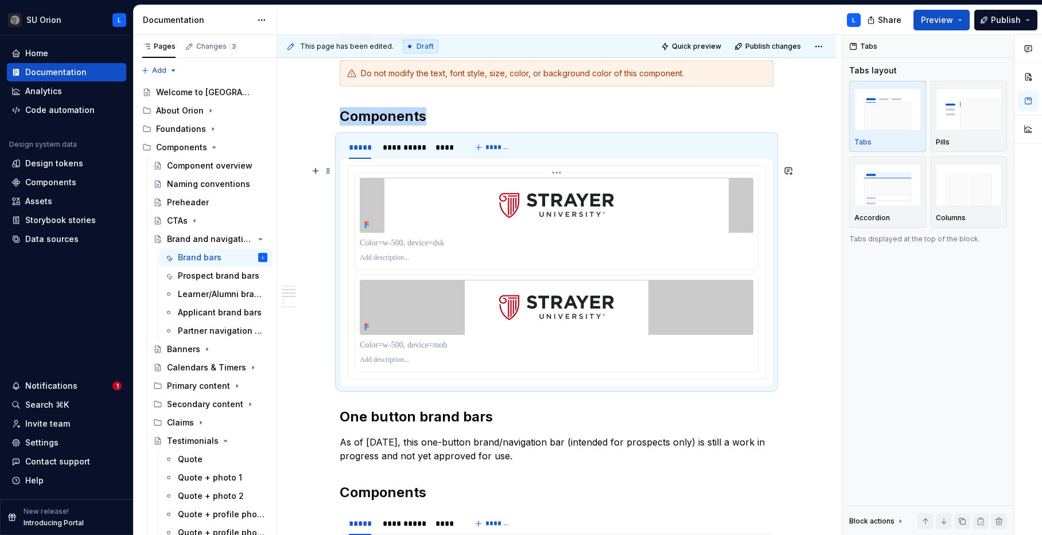
click at [422, 248] on p at bounding box center [557, 243] width 394 height 11
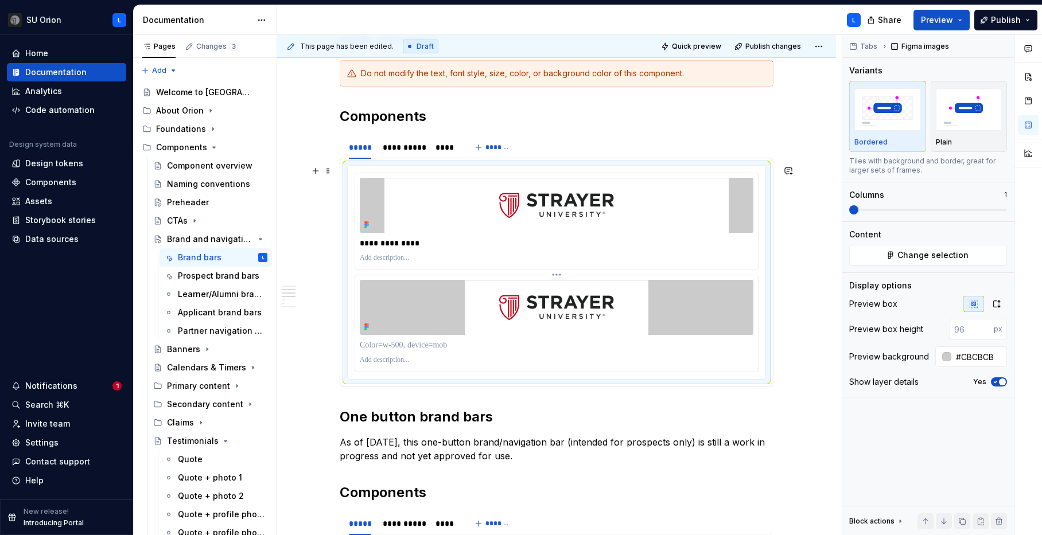
click at [446, 344] on p at bounding box center [557, 345] width 394 height 11
paste div
click at [421, 345] on p "**********" at bounding box center [557, 345] width 394 height 11
click at [411, 345] on p "**********" at bounding box center [557, 345] width 394 height 11
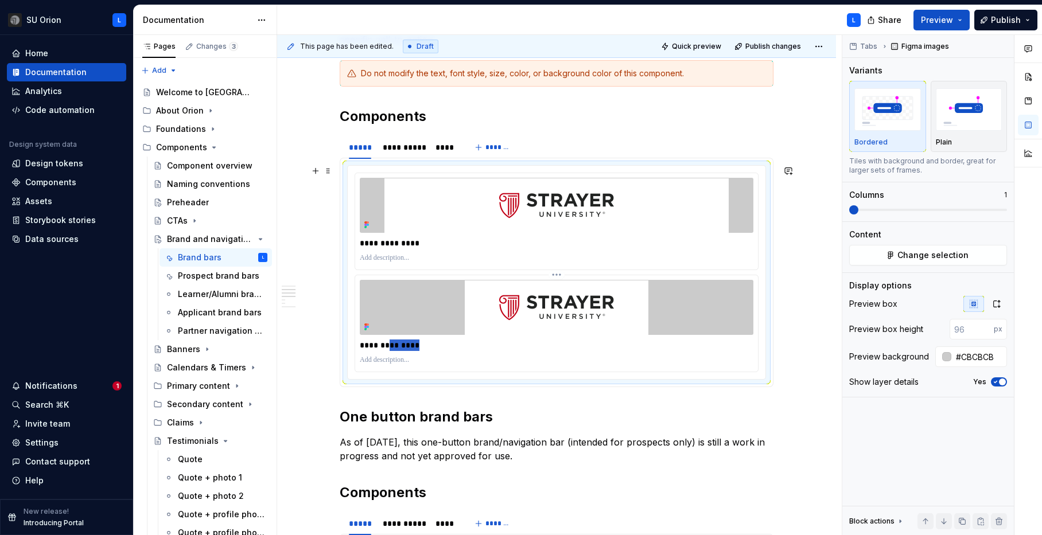
click at [411, 345] on p "**********" at bounding box center [557, 345] width 394 height 11
click at [420, 154] on div "**********" at bounding box center [403, 147] width 51 height 16
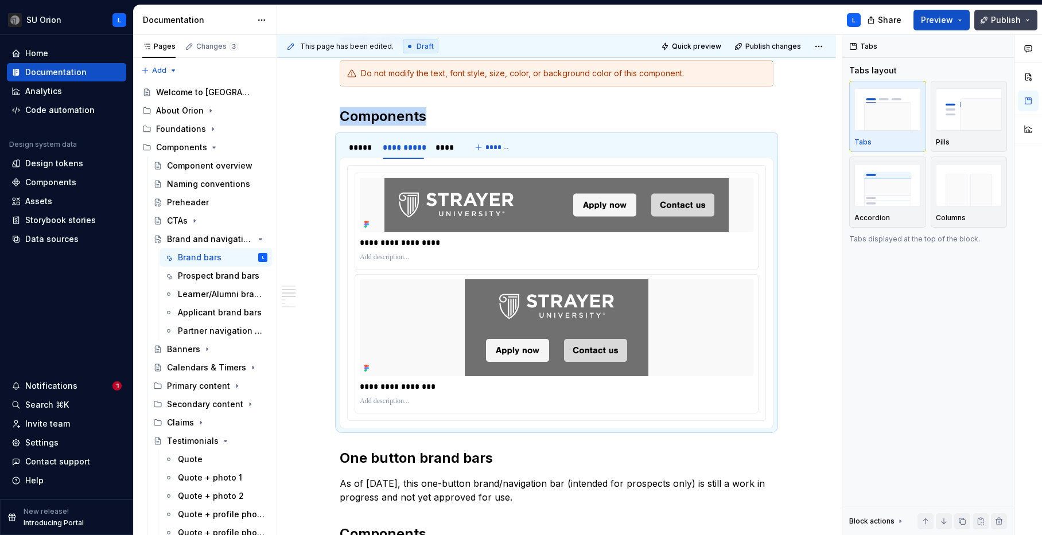
click at [995, 20] on span "Publish" at bounding box center [1006, 19] width 30 height 11
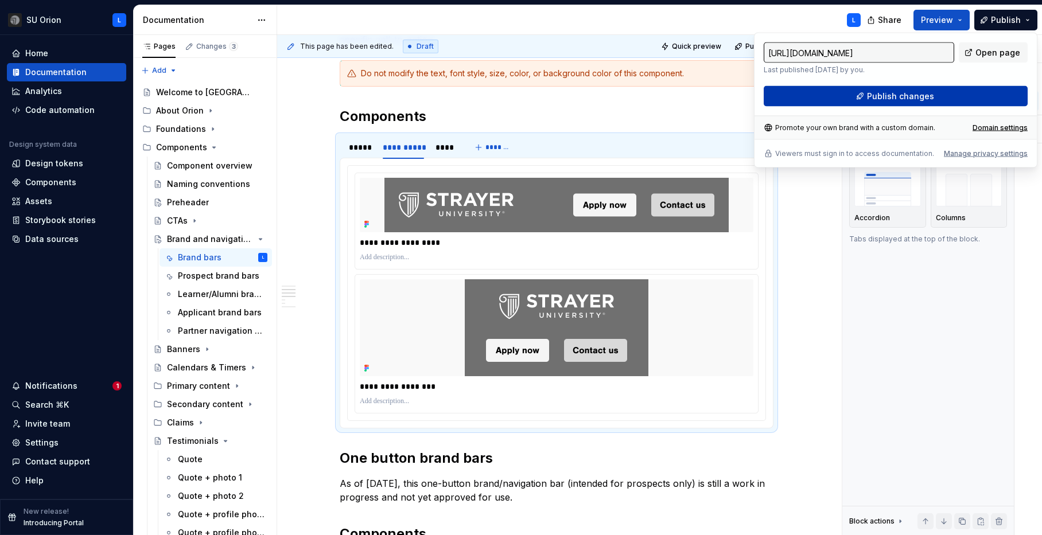
click at [958, 94] on button "Publish changes" at bounding box center [896, 96] width 264 height 21
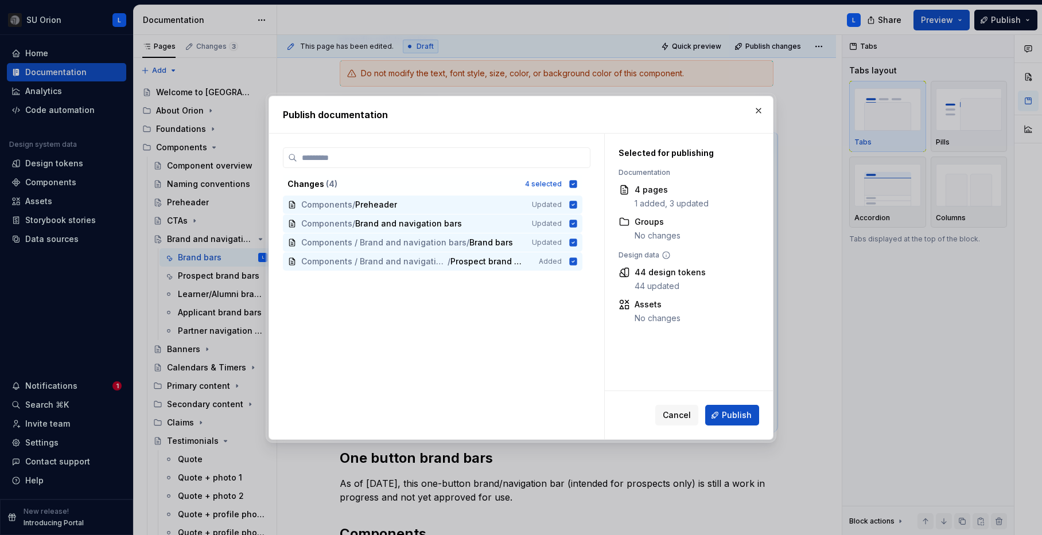
type textarea "*"
